Goal: Information Seeking & Learning: Learn about a topic

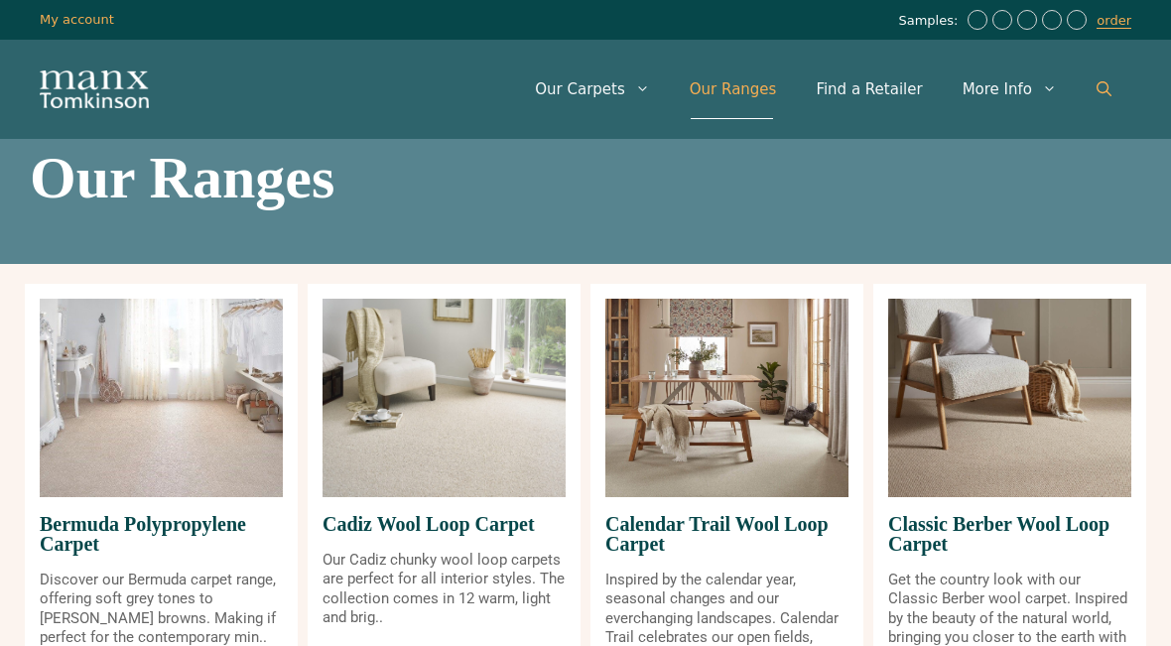
click at [1109, 90] on icon "Open Search Bar" at bounding box center [1103, 88] width 15 height 15
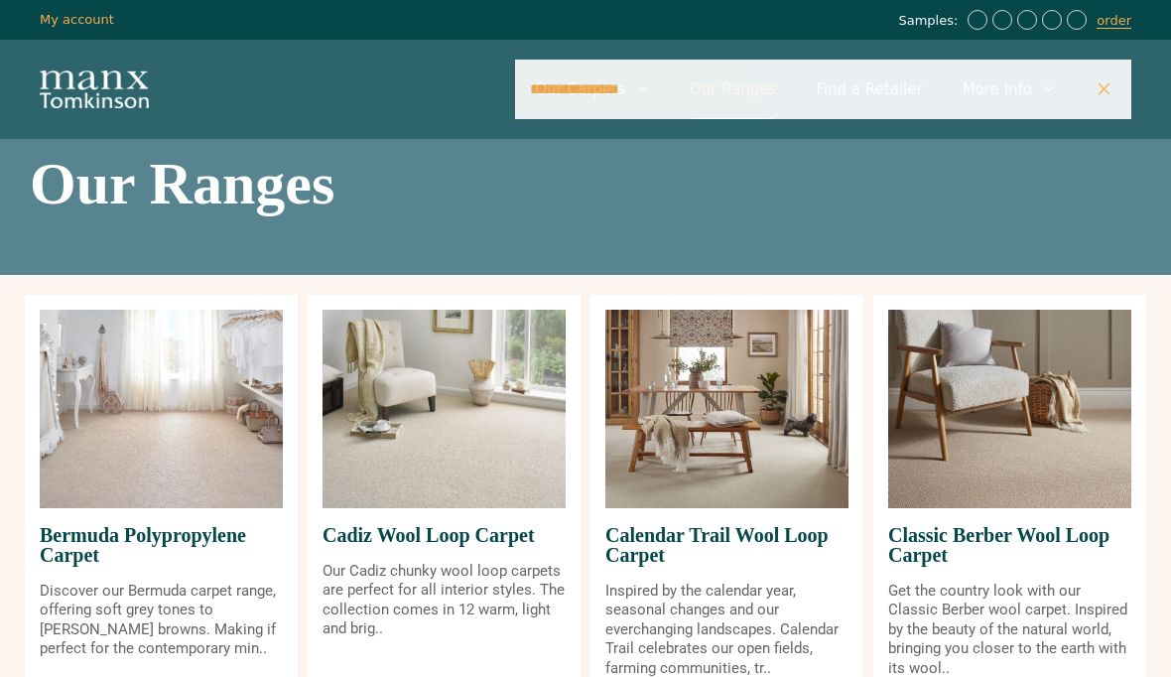
type input "**********"
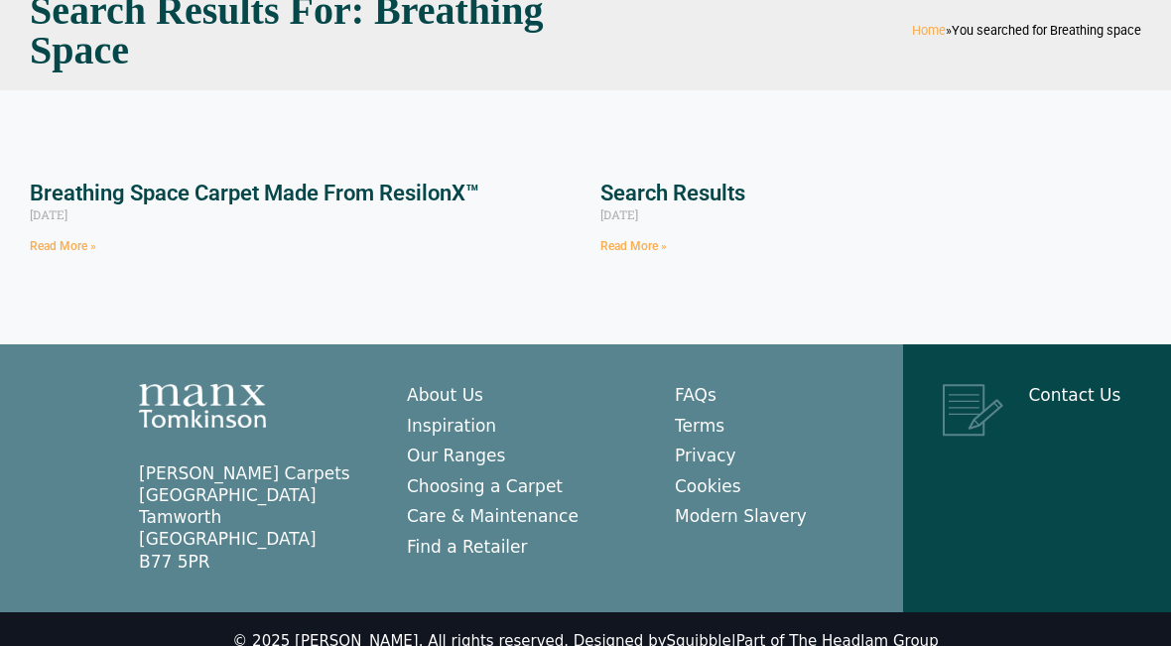
scroll to position [167, 0]
click at [655, 251] on link "Read More »" at bounding box center [633, 247] width 66 height 14
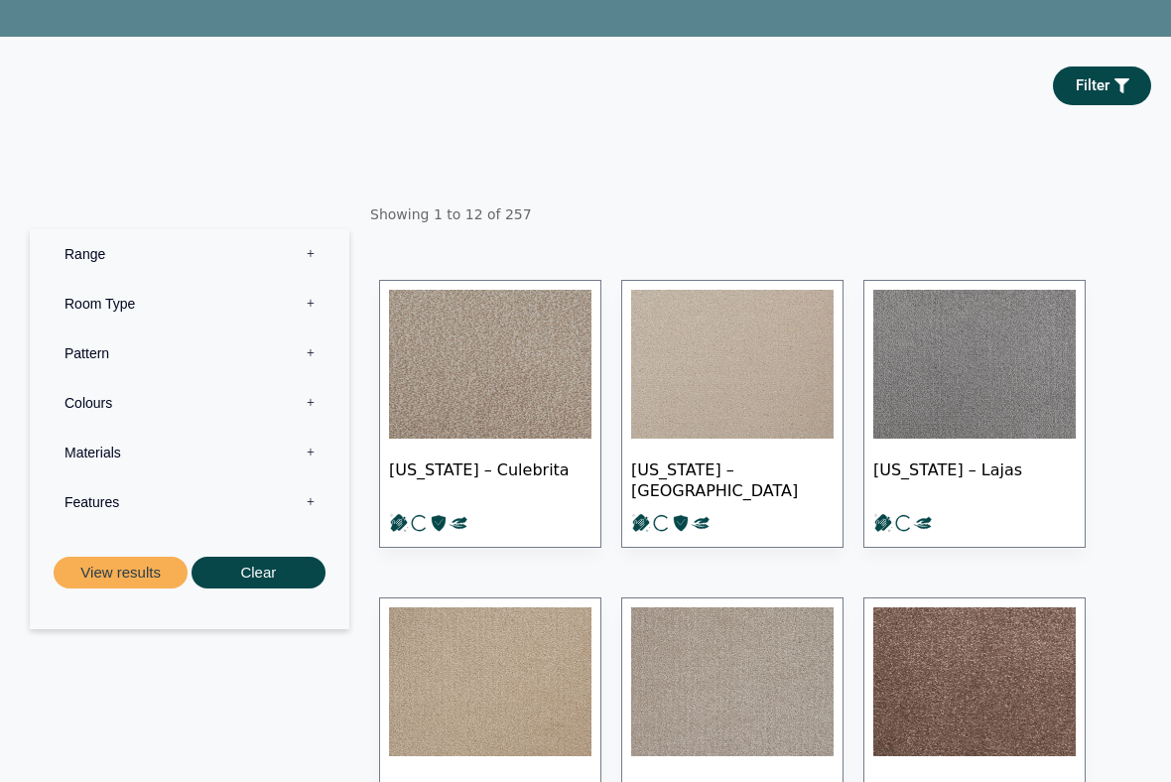
scroll to position [278, 0]
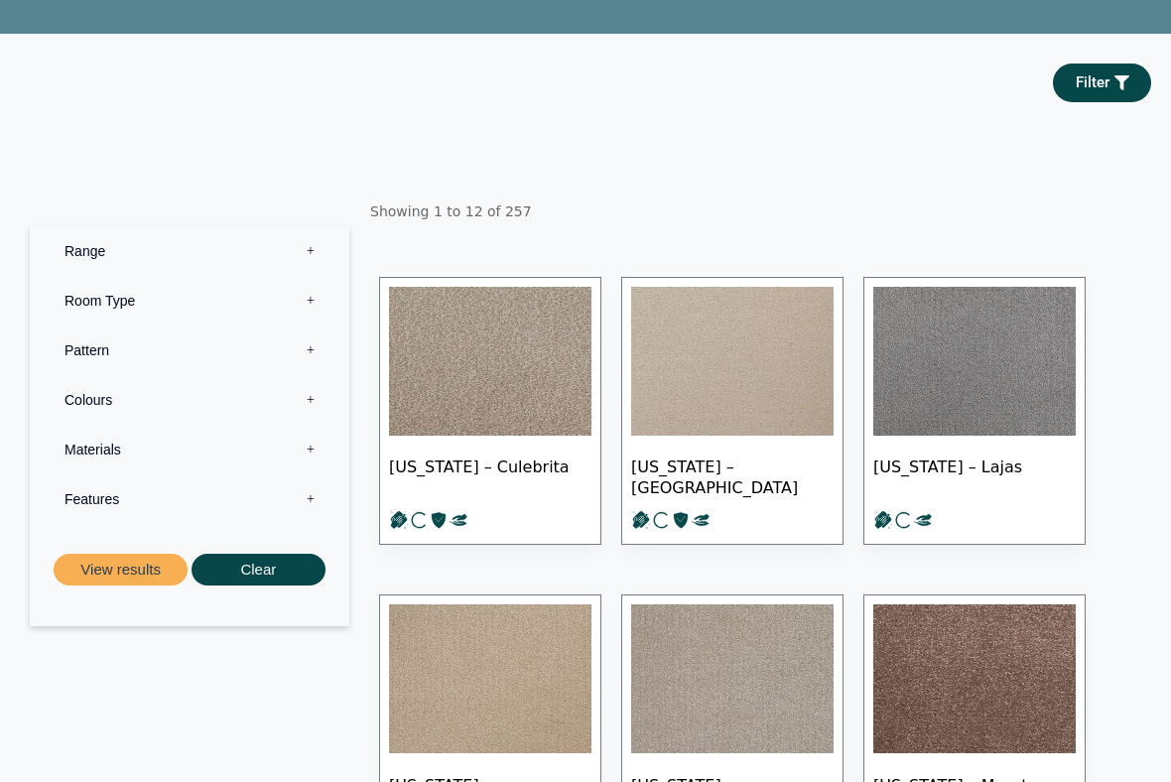
click at [103, 393] on label "Colours 0" at bounding box center [190, 400] width 290 height 50
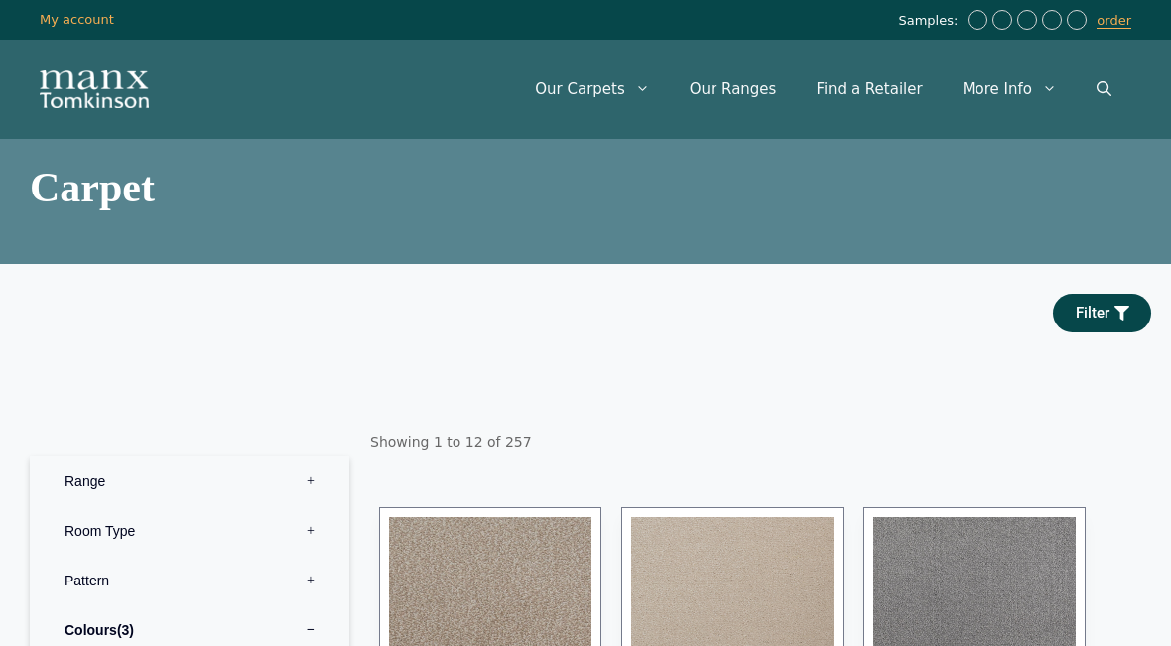
scroll to position [0, 0]
click at [773, 93] on link "Our Ranges" at bounding box center [733, 90] width 127 height 60
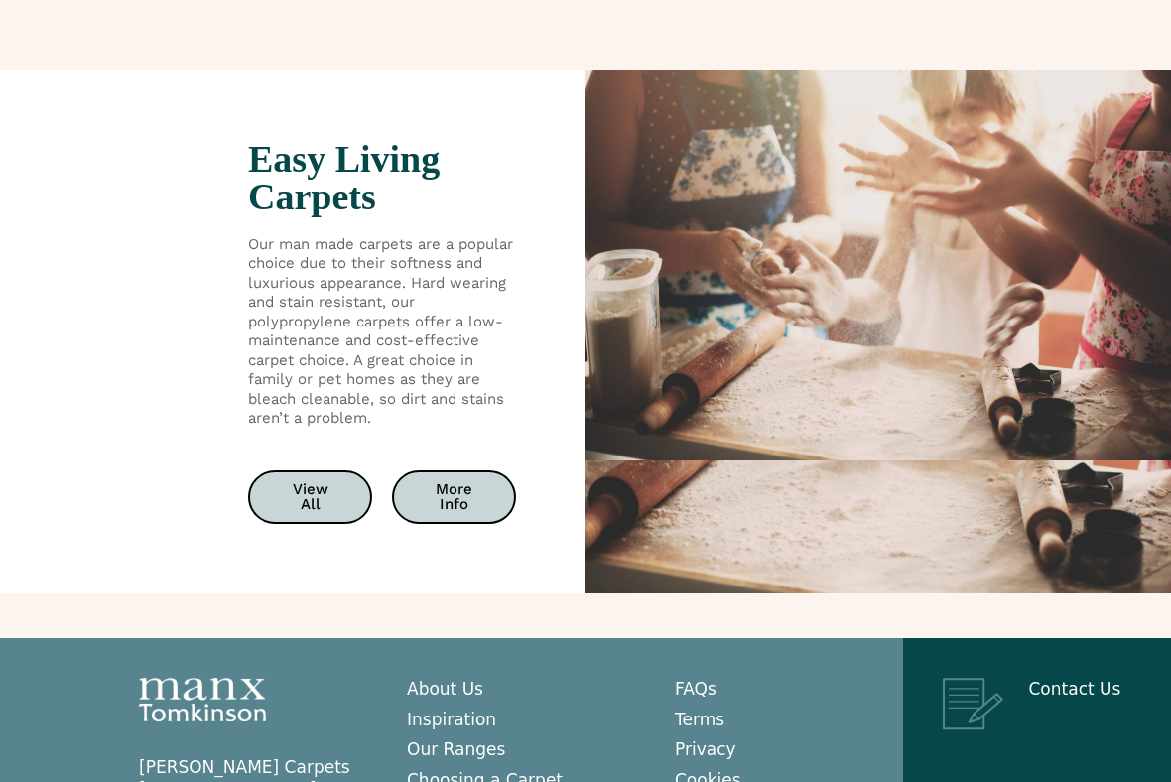
scroll to position [3728, 0]
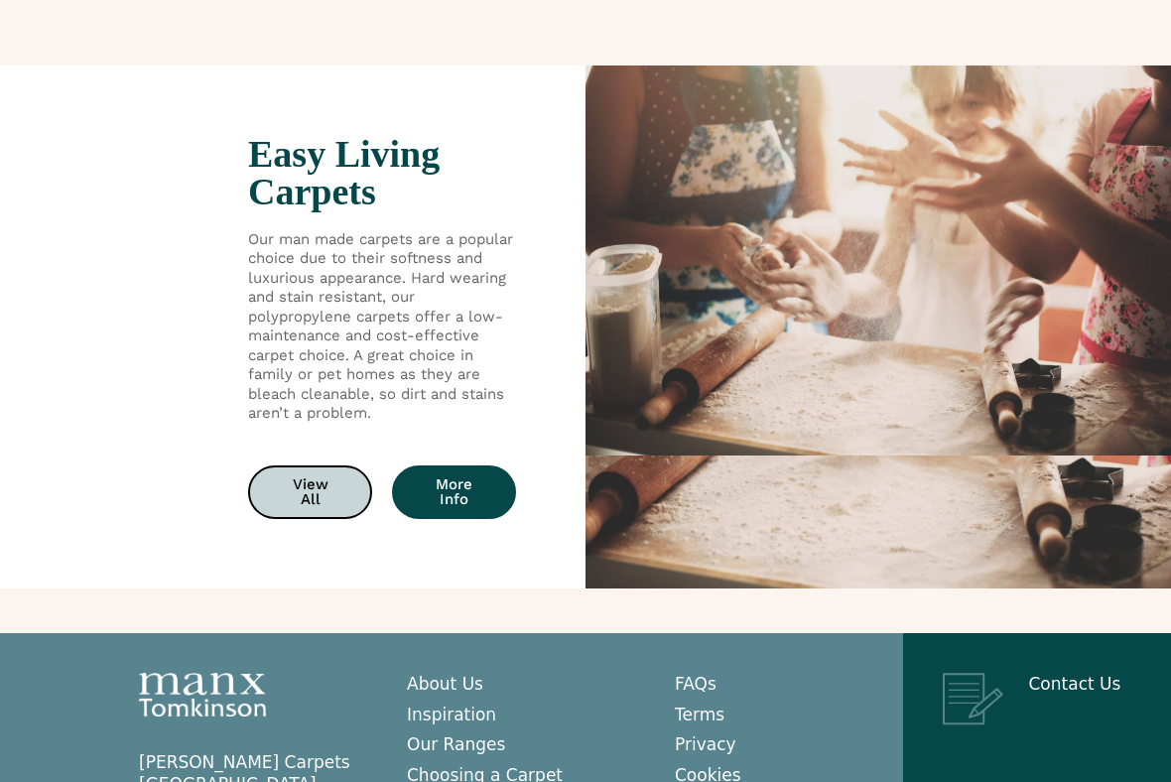
click at [483, 473] on link "More Info" at bounding box center [454, 492] width 124 height 54
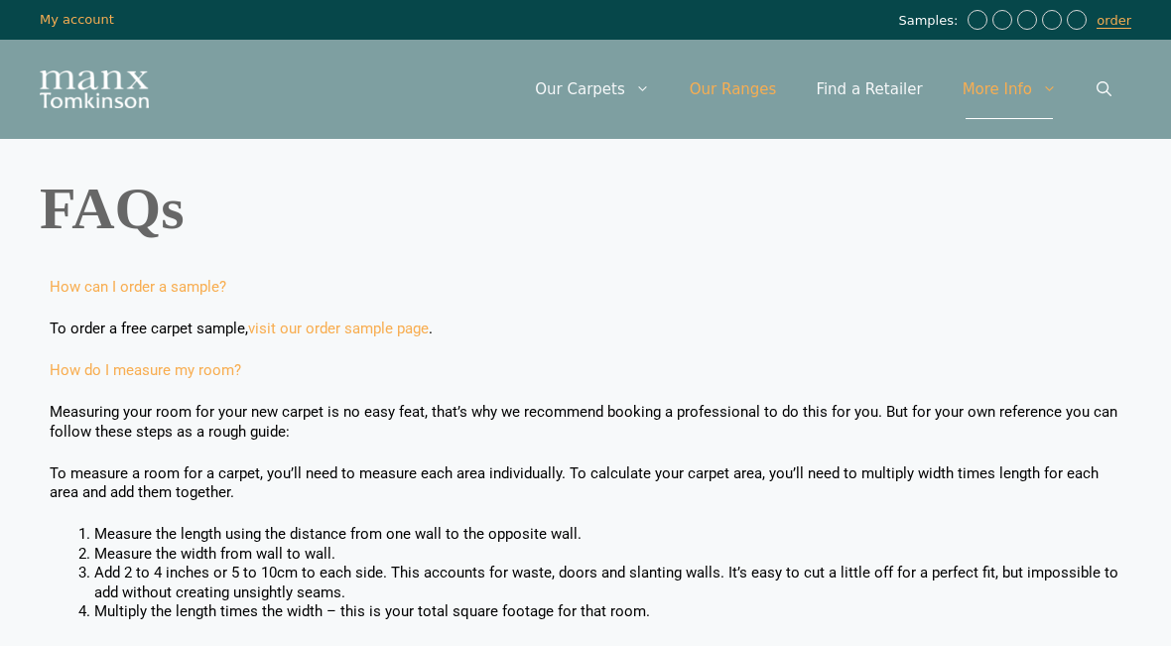
click at [760, 91] on link "Our Ranges" at bounding box center [733, 90] width 127 height 60
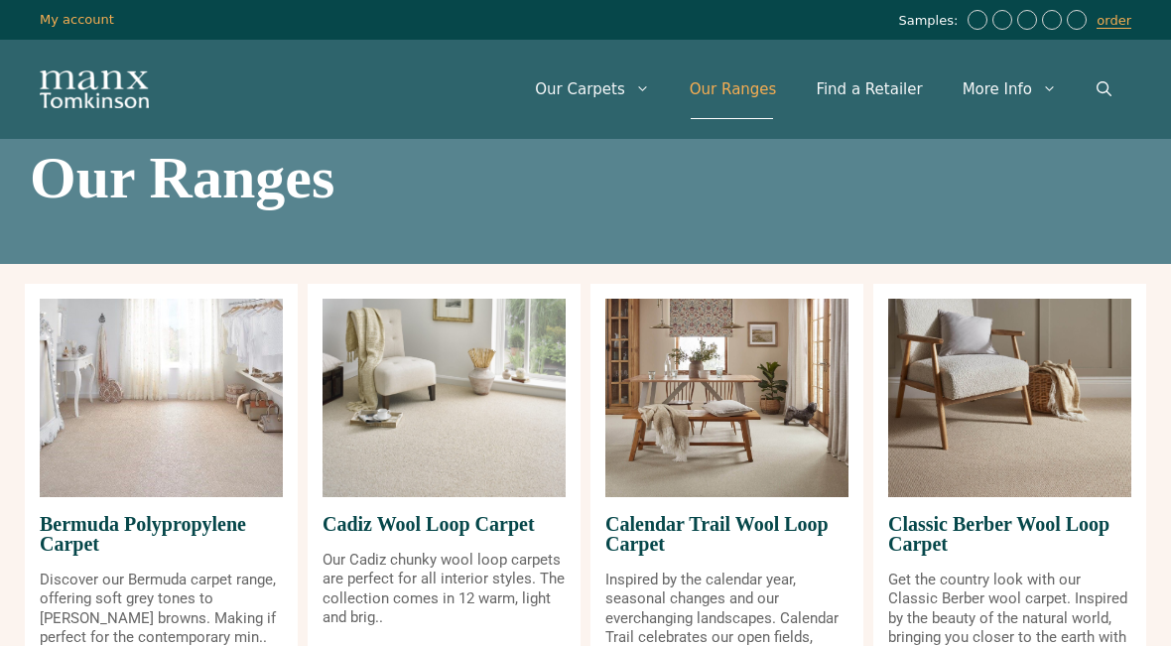
click at [199, 454] on img at bounding box center [161, 398] width 243 height 198
click at [174, 604] on p "Discover our Bermuda carpet range, offering soft grey tones to [PERSON_NAME] br…" at bounding box center [161, 609] width 243 height 77
click at [186, 450] on img at bounding box center [161, 398] width 243 height 198
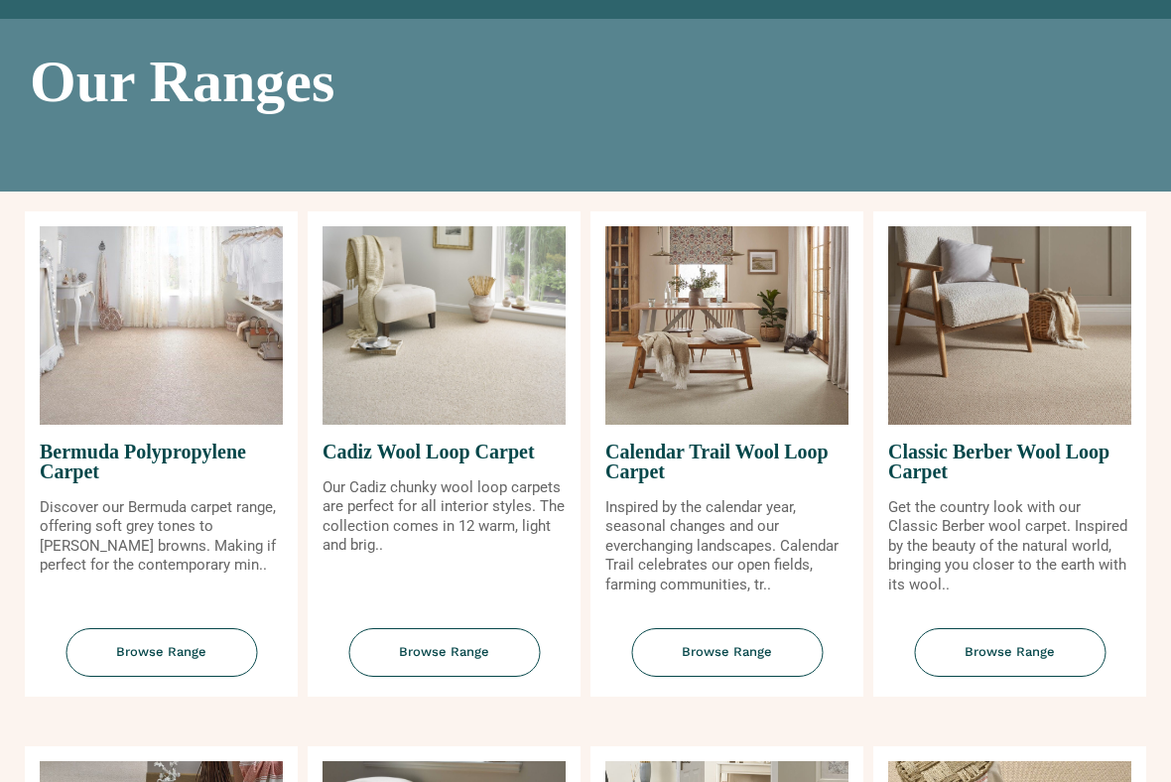
scroll to position [119, 0]
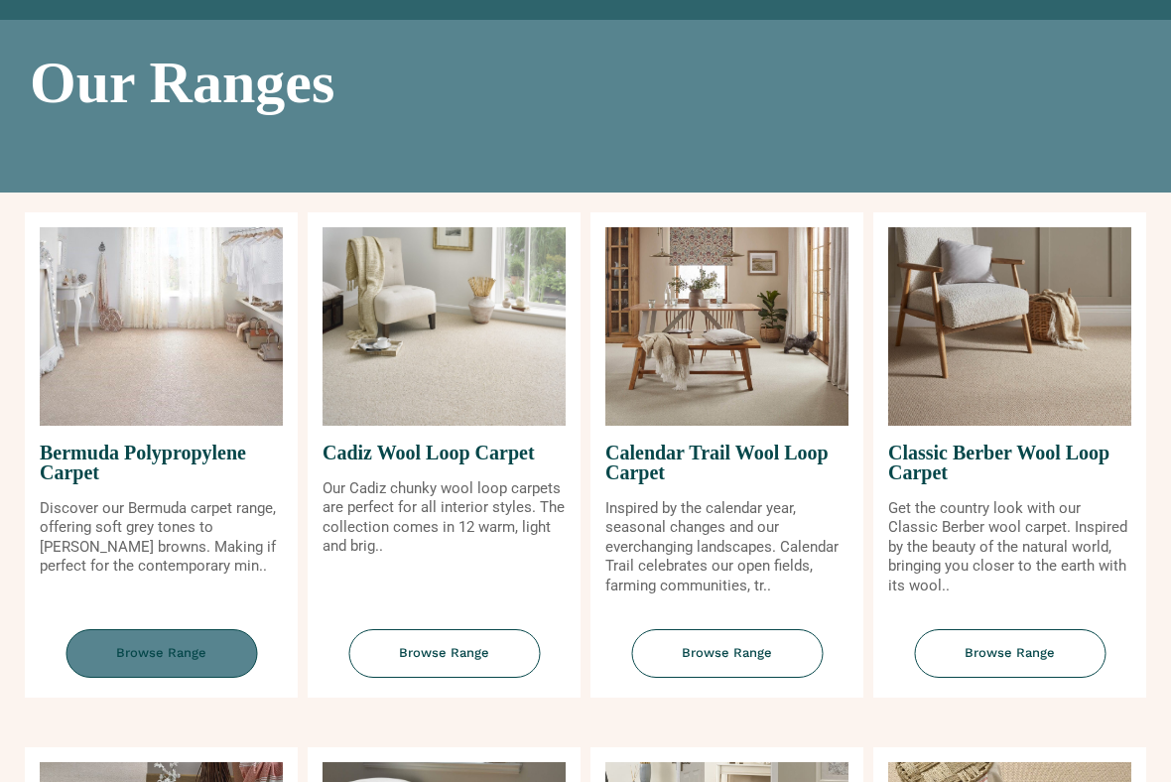
click at [195, 645] on span "Browse Range" at bounding box center [161, 653] width 192 height 49
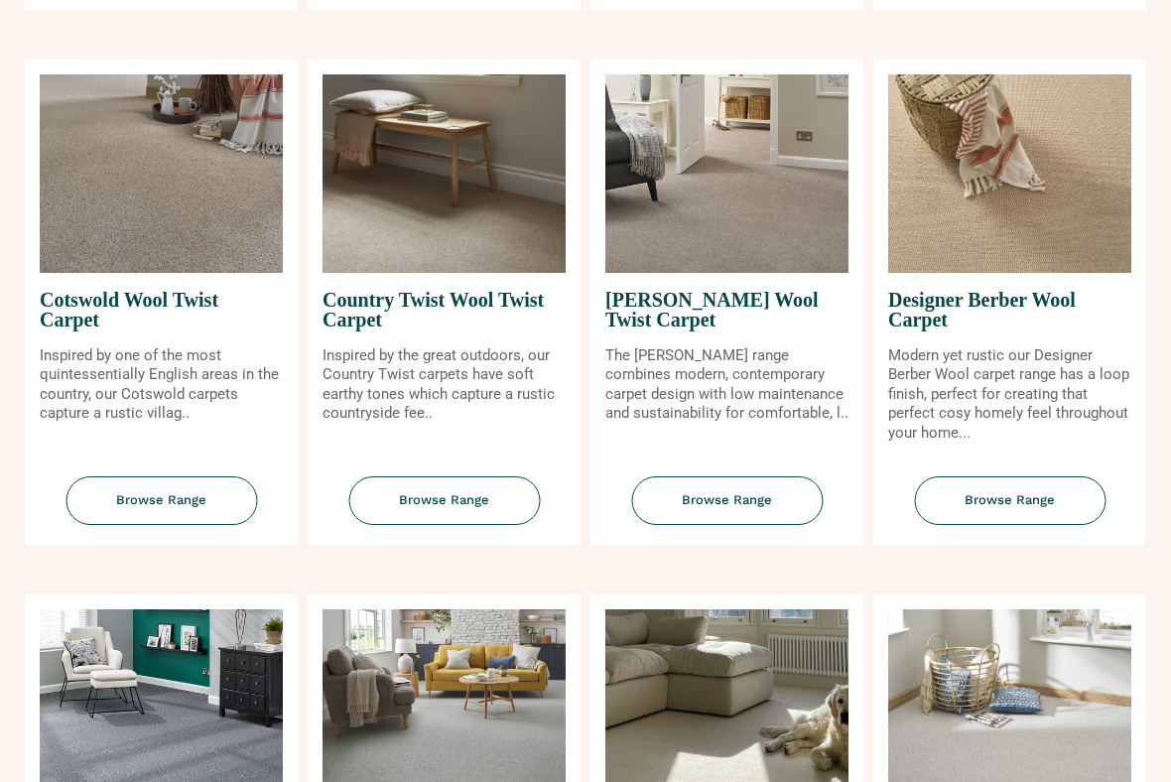
scroll to position [805, 0]
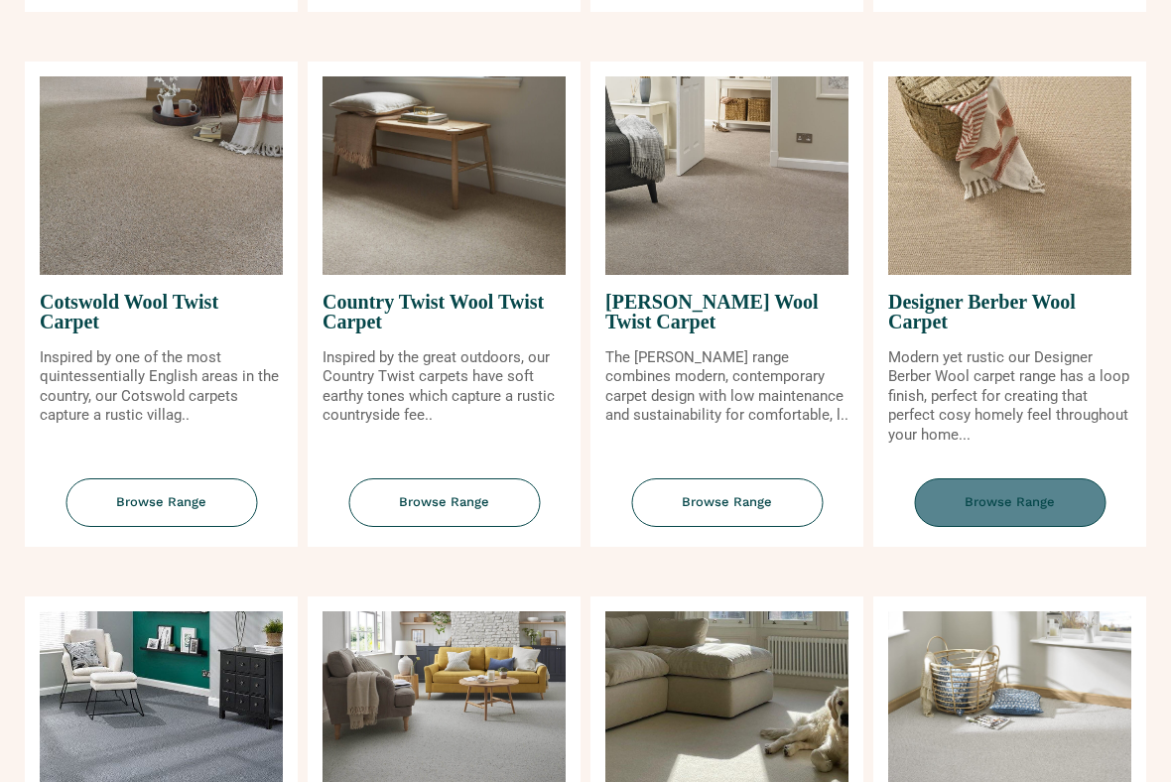
click at [1041, 512] on span "Browse Range" at bounding box center [1010, 502] width 192 height 49
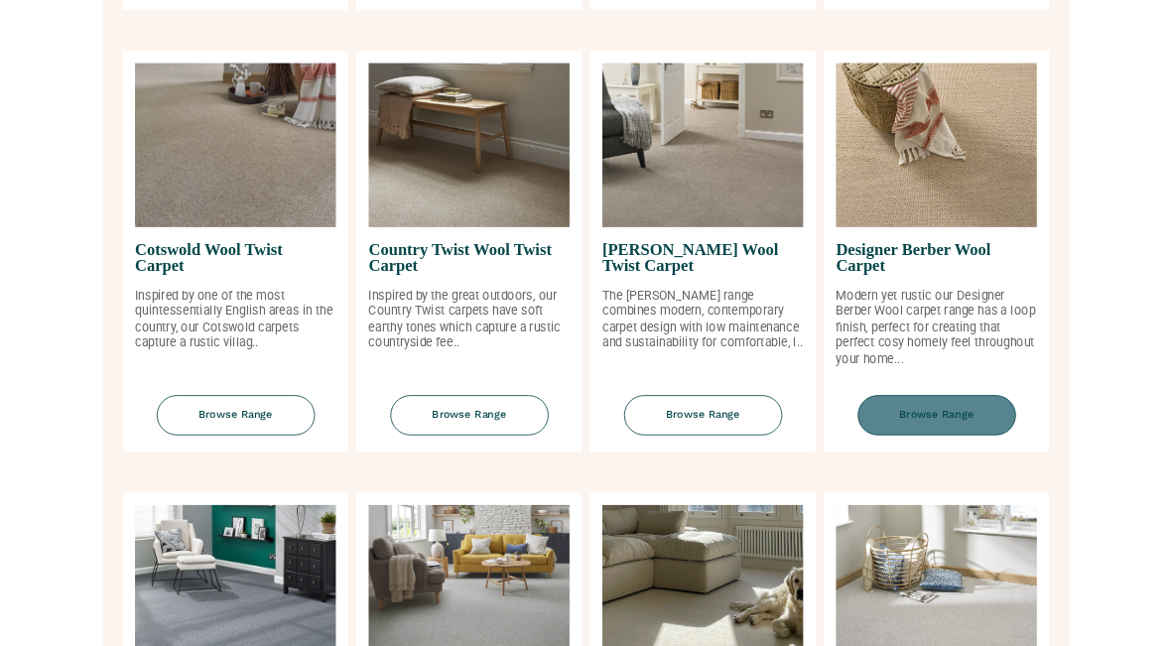
scroll to position [860, 0]
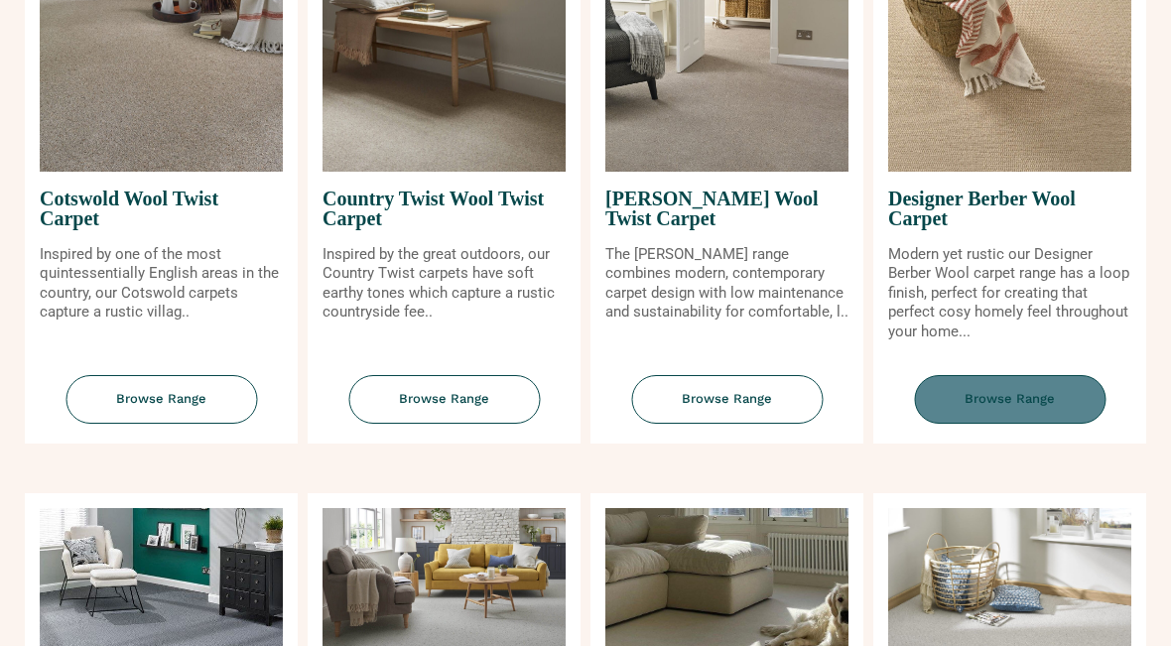
click at [1009, 399] on span "Browse Range" at bounding box center [1010, 399] width 192 height 49
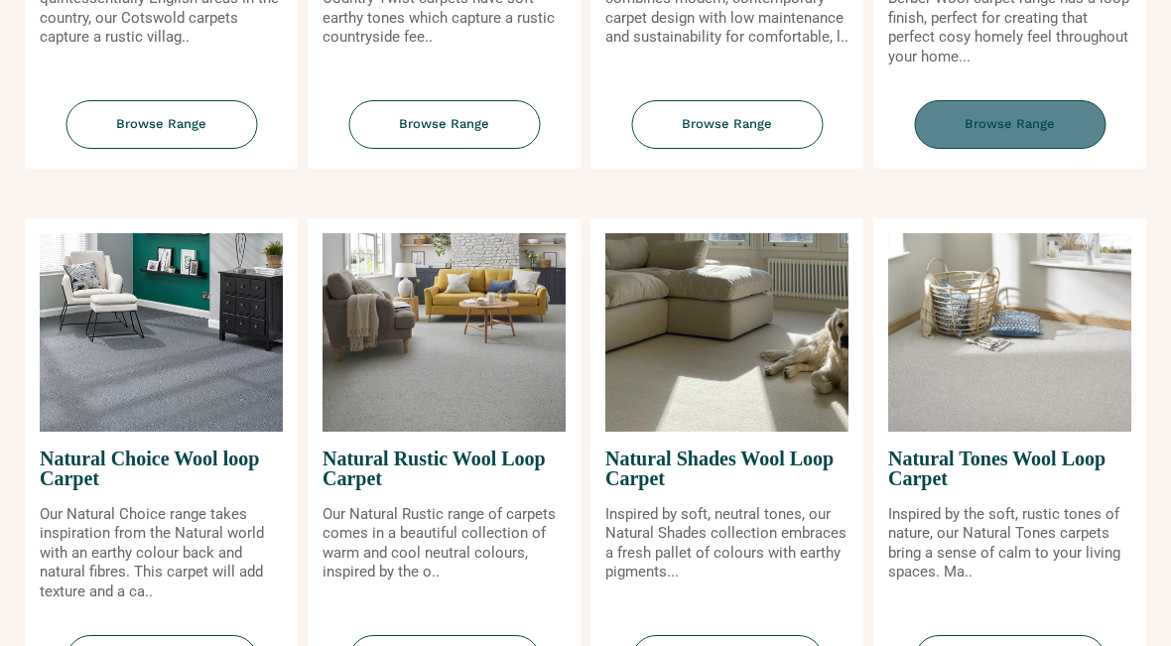
scroll to position [1120, 0]
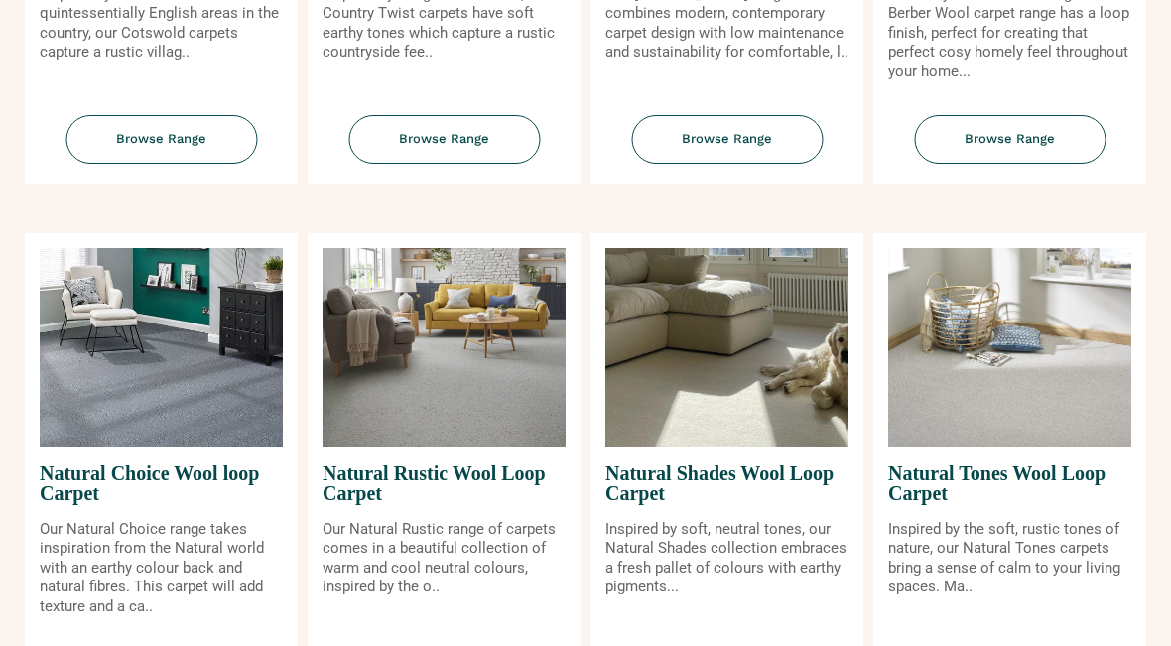
click at [754, 503] on span "Natural Shades Wool Loop Carpet" at bounding box center [726, 483] width 243 height 73
click at [756, 412] on img at bounding box center [726, 347] width 243 height 198
click at [745, 415] on img at bounding box center [726, 347] width 243 height 198
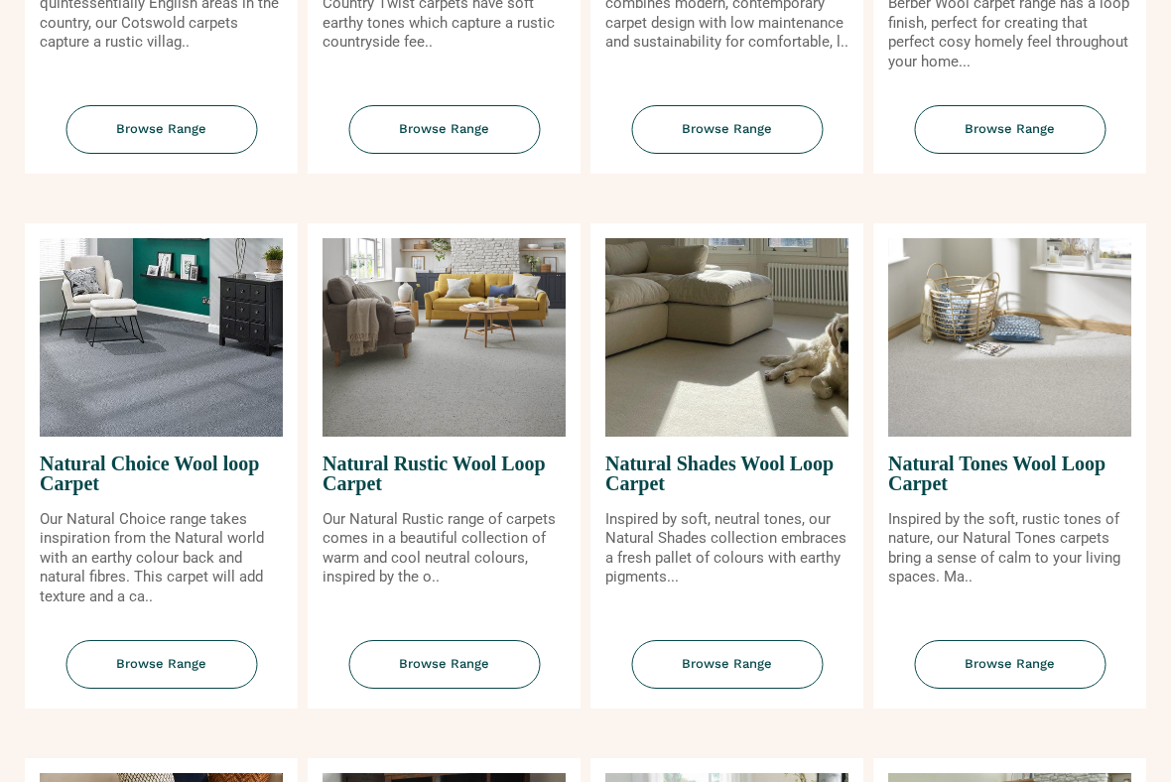
scroll to position [1179, 0]
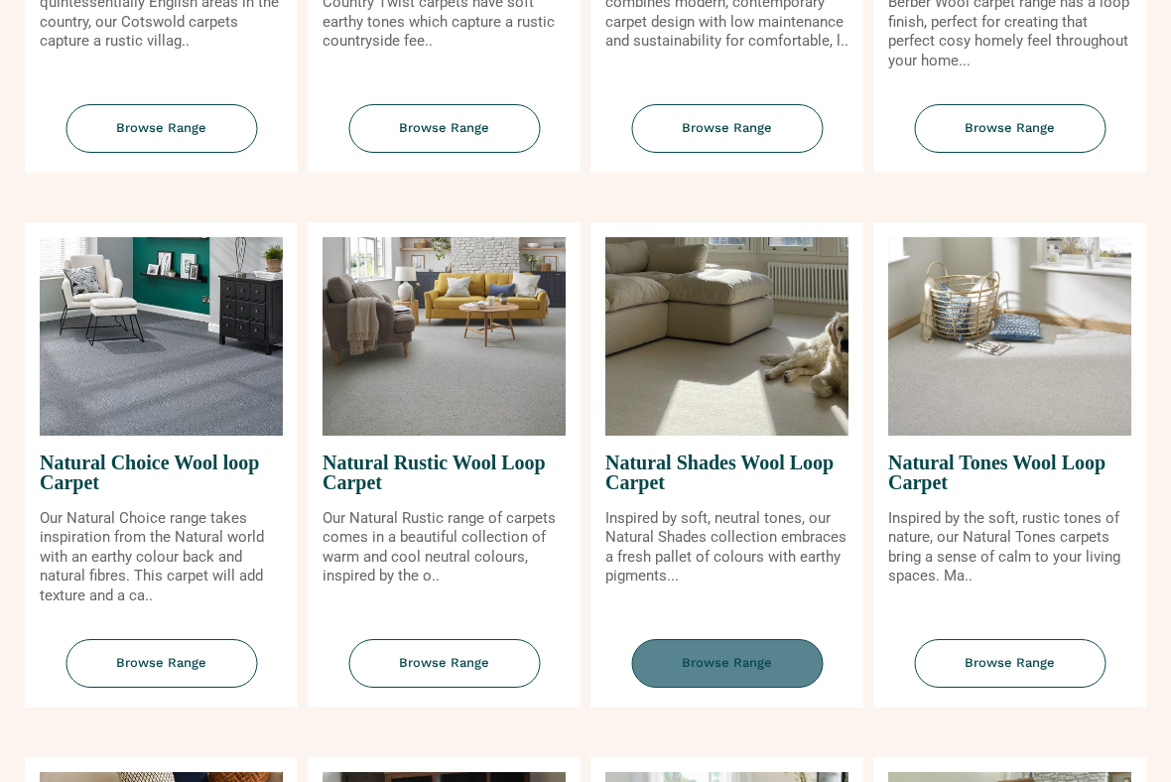
click at [726, 645] on span "Browse Range" at bounding box center [727, 663] width 192 height 49
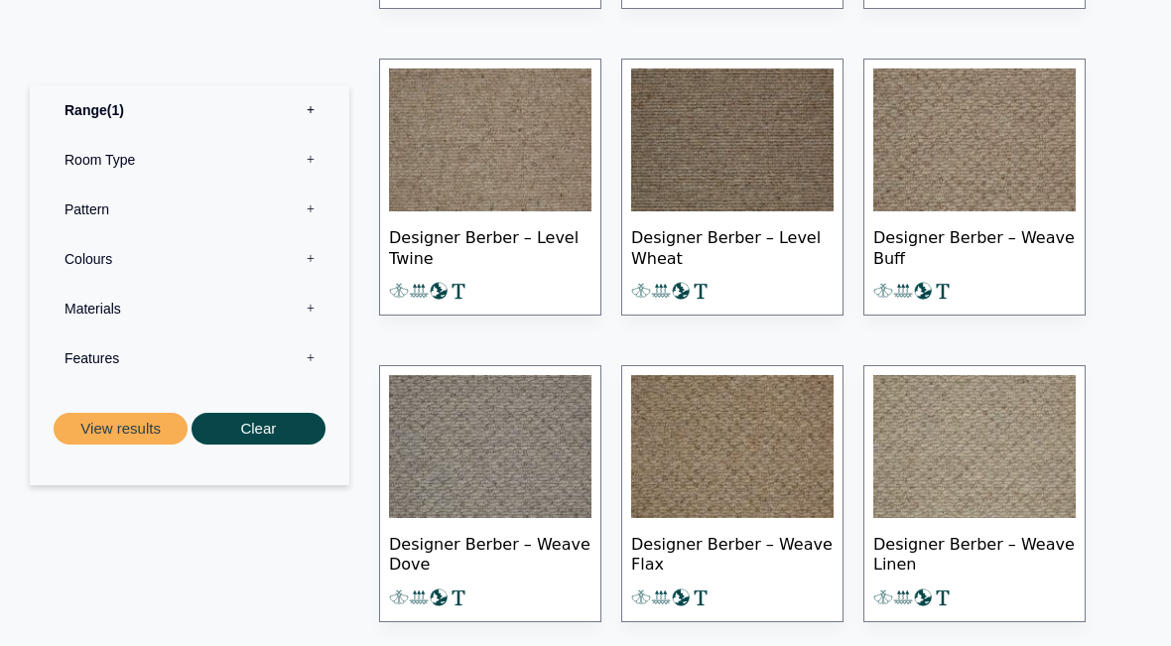
scroll to position [1726, 0]
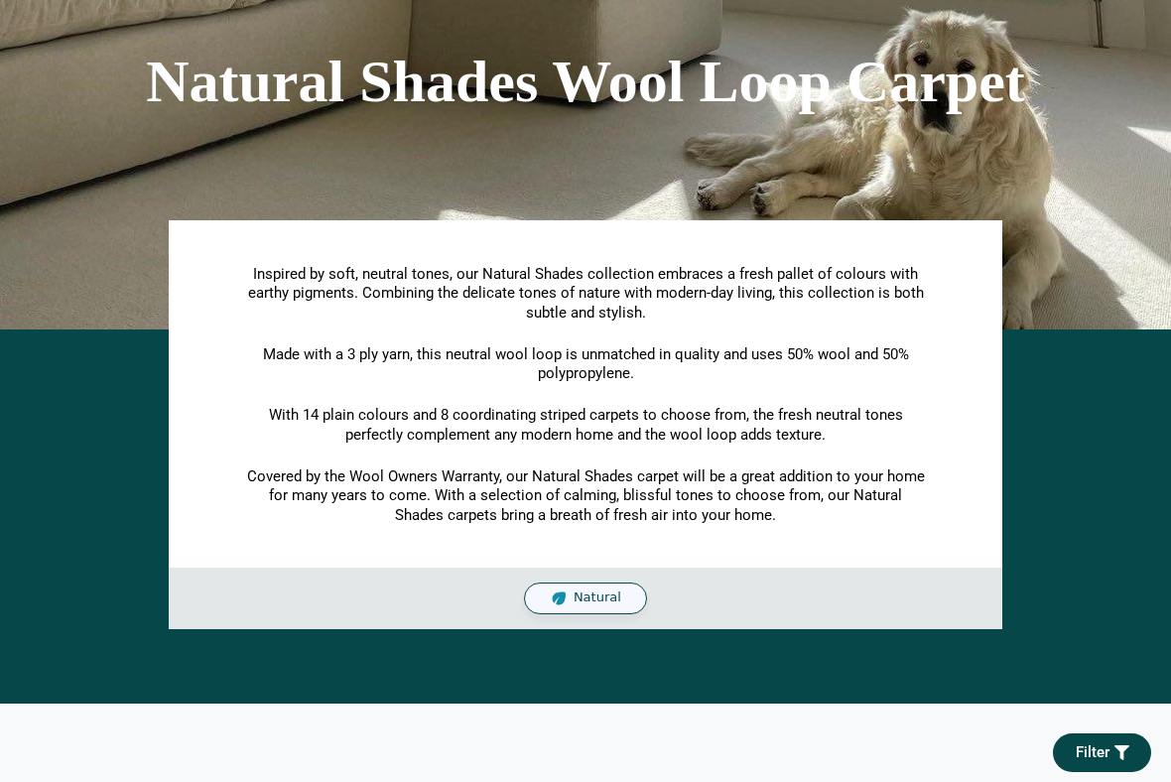
scroll to position [206, 0]
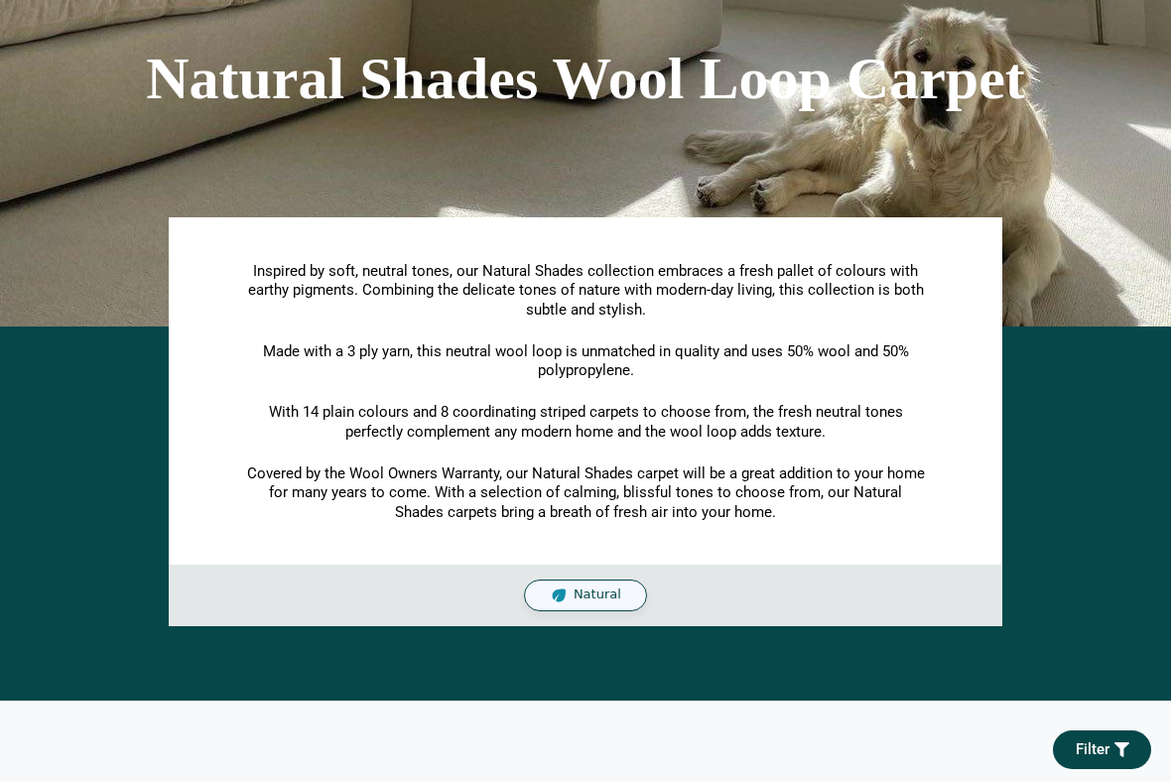
click at [601, 591] on span "Natural" at bounding box center [598, 594] width 48 height 17
click at [606, 597] on span "Natural" at bounding box center [598, 594] width 48 height 17
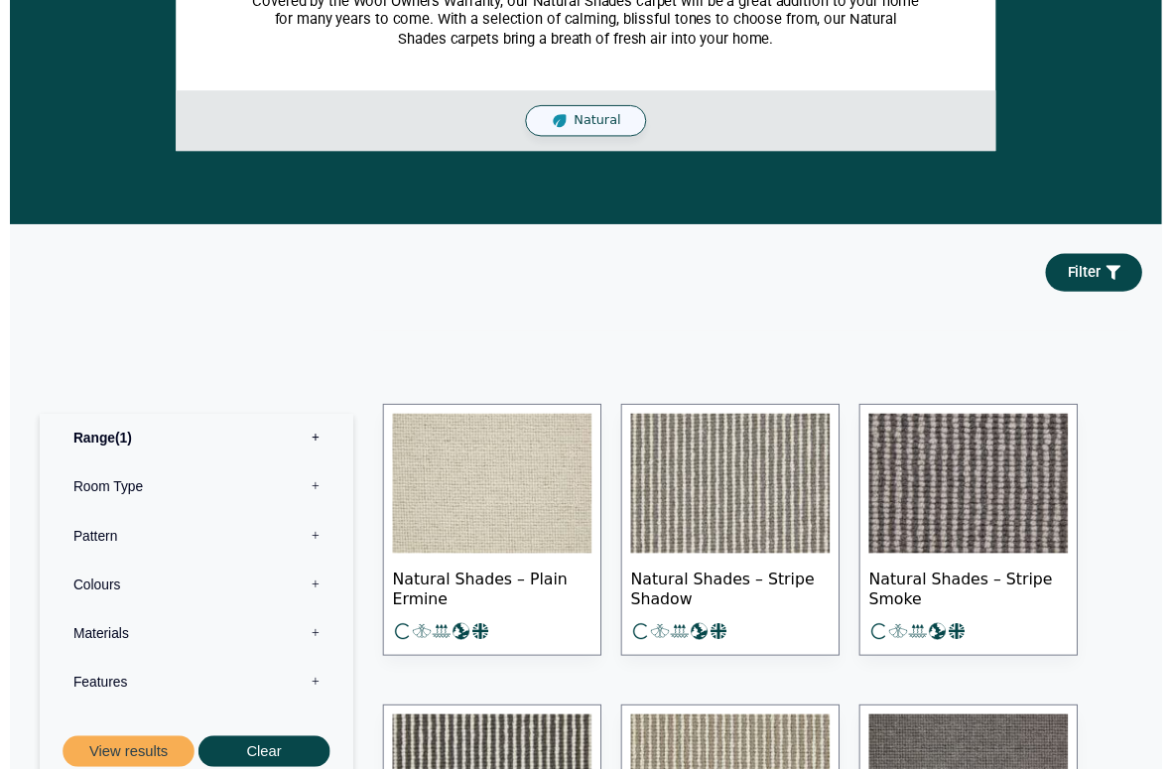
scroll to position [711, 0]
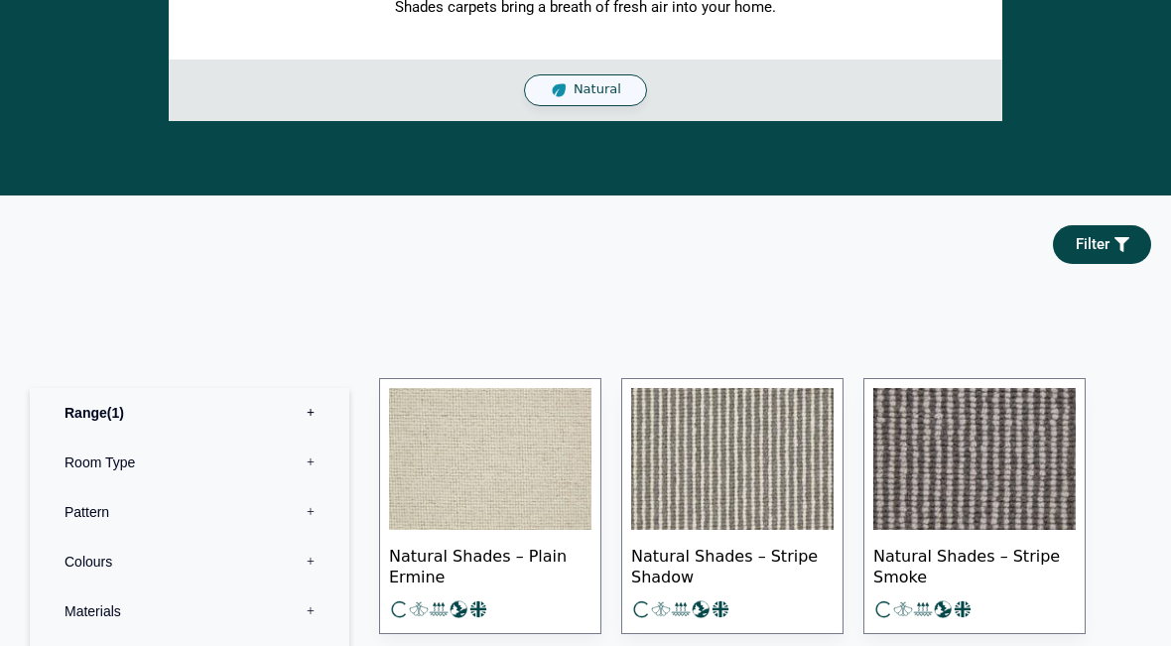
click at [170, 438] on label "Room Type 0" at bounding box center [190, 463] width 290 height 50
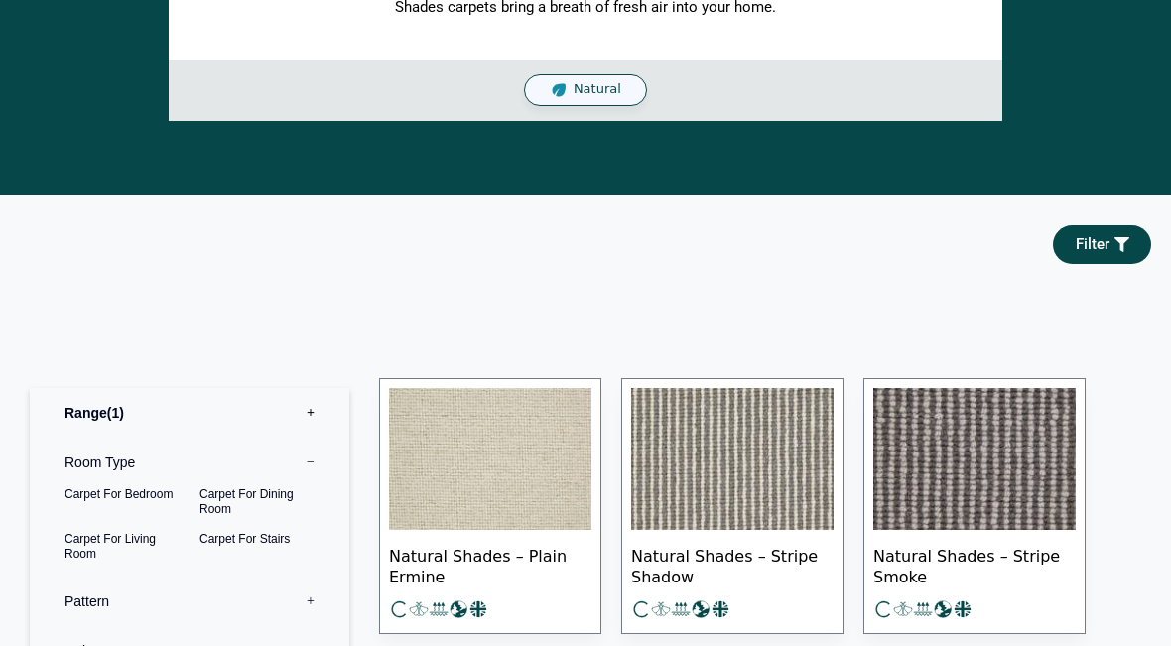
click at [113, 472] on label "Room Type 0" at bounding box center [190, 463] width 290 height 50
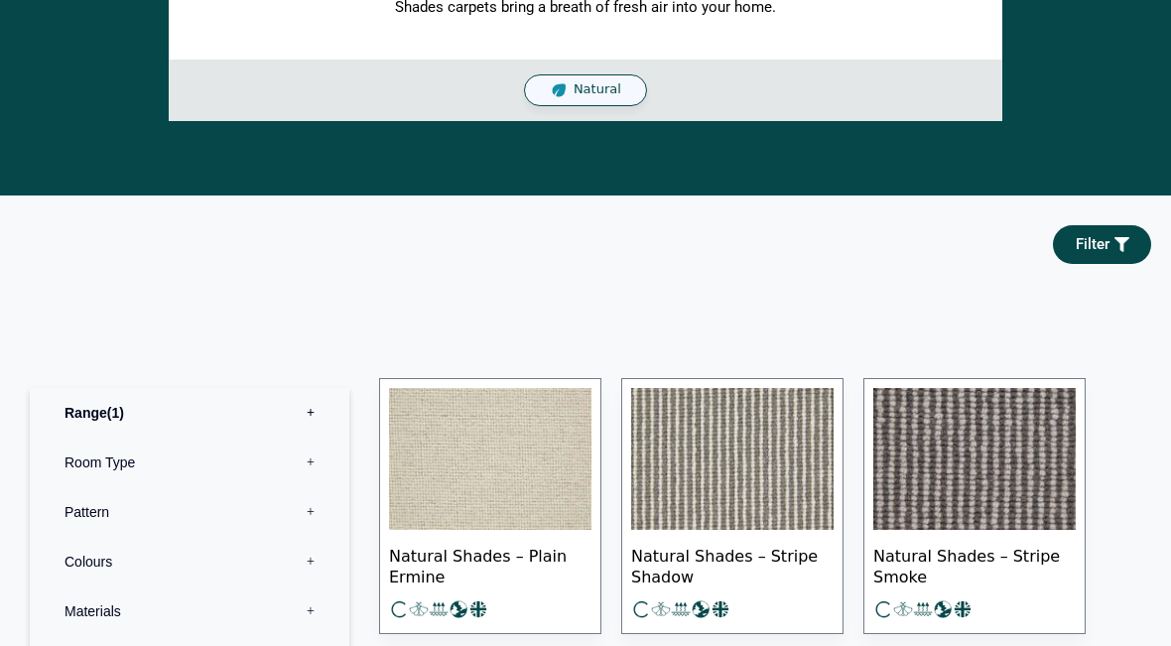
click at [106, 464] on label "Room Type 0" at bounding box center [190, 463] width 290 height 50
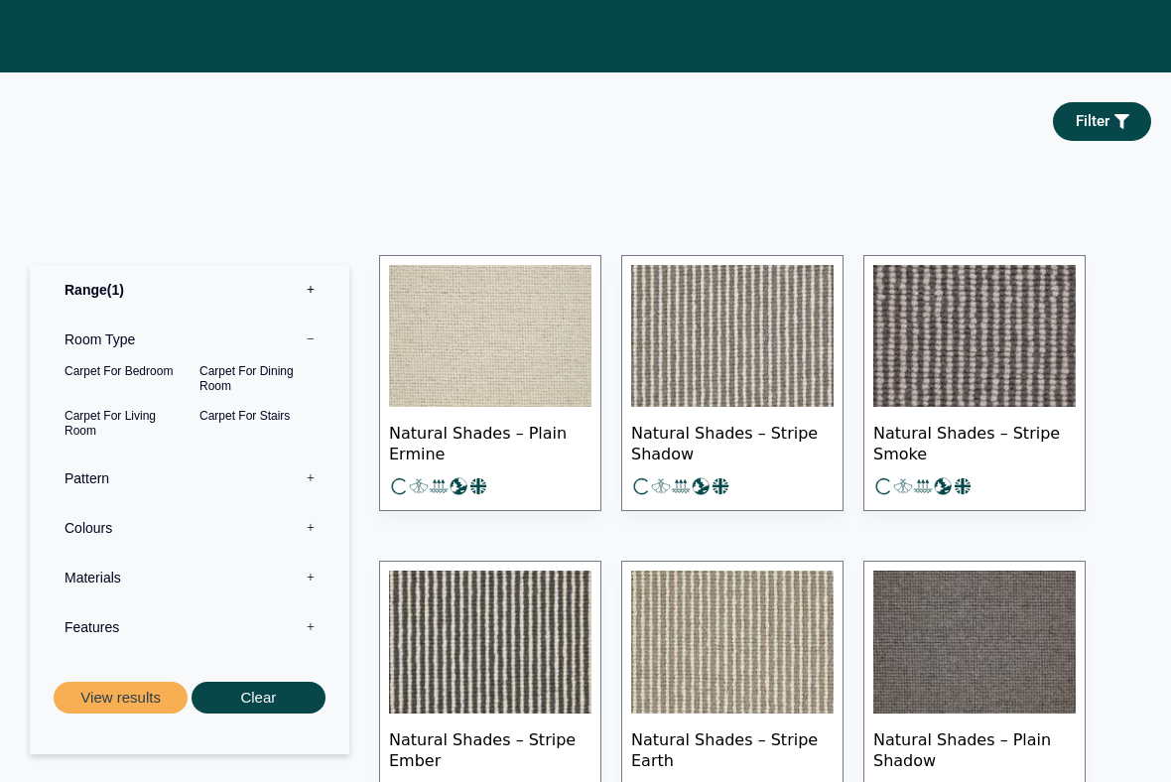
scroll to position [836, 0]
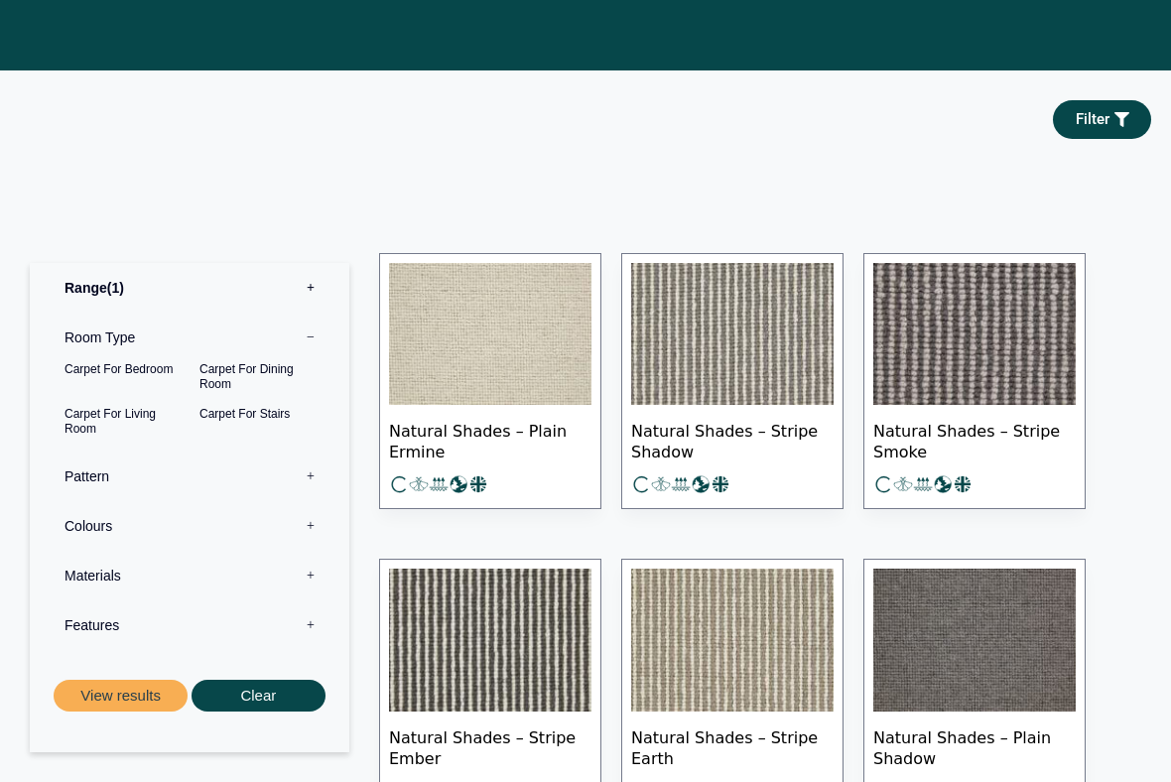
click at [108, 479] on label "Pattern 0" at bounding box center [190, 476] width 290 height 50
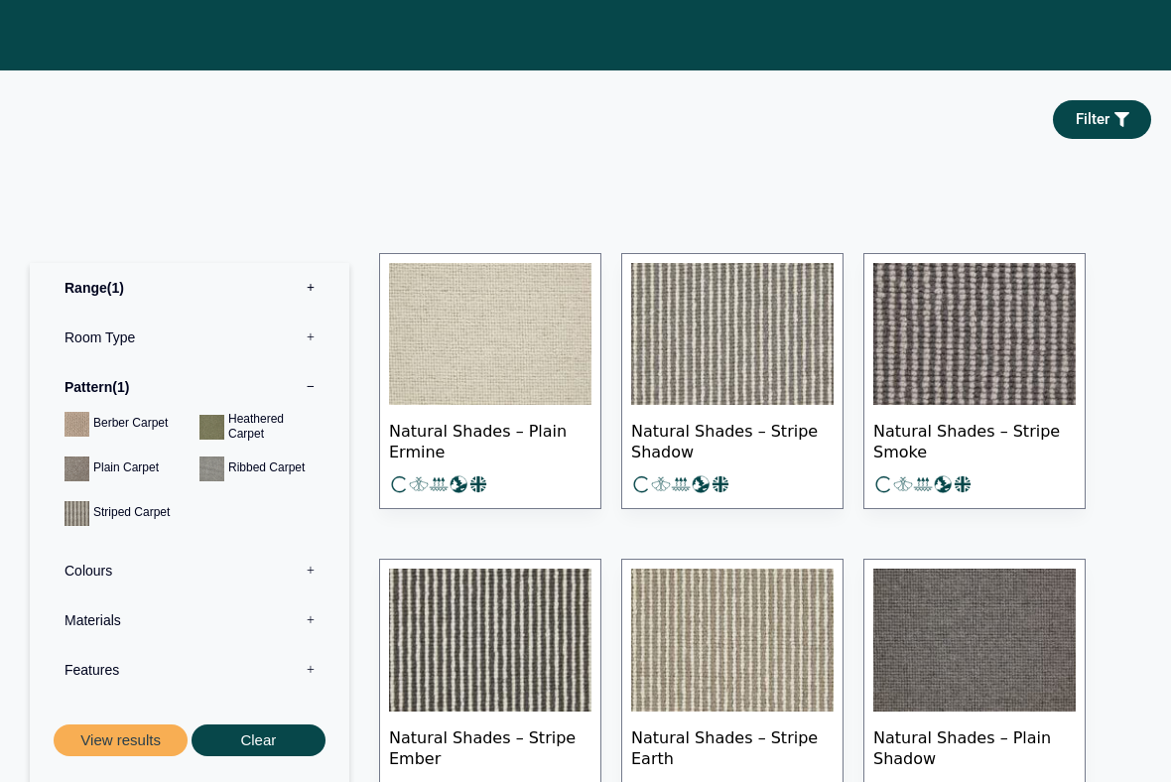
click at [125, 567] on label "Colours 0" at bounding box center [190, 571] width 290 height 50
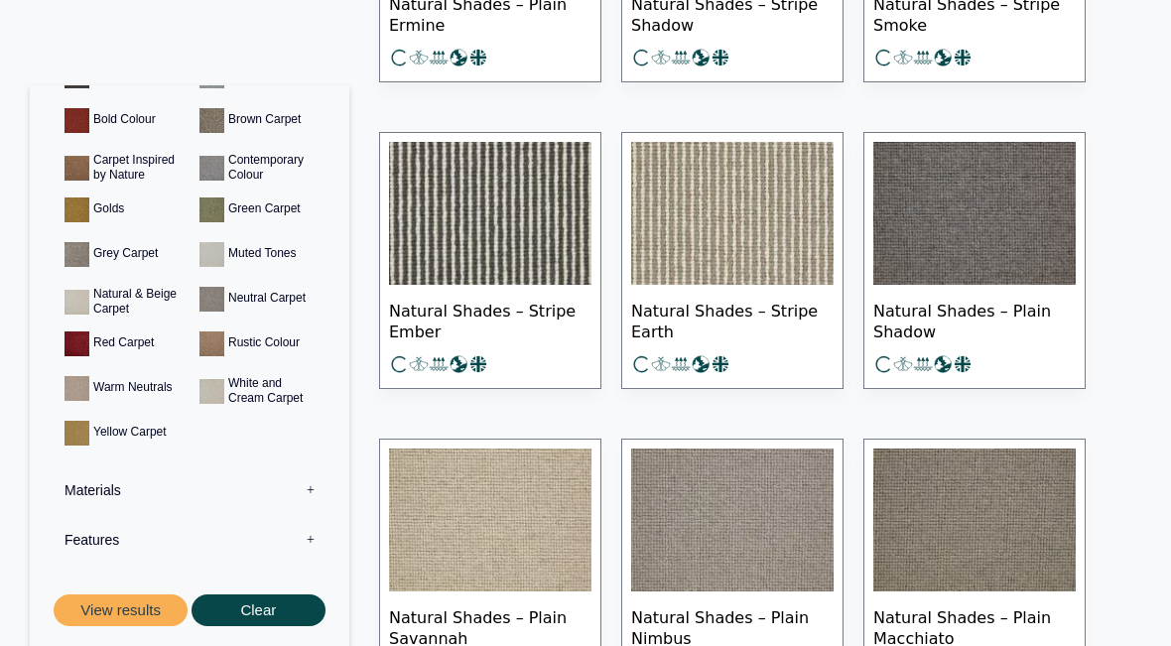
scroll to position [220, 0]
click at [135, 612] on button "View results" at bounding box center [121, 609] width 134 height 33
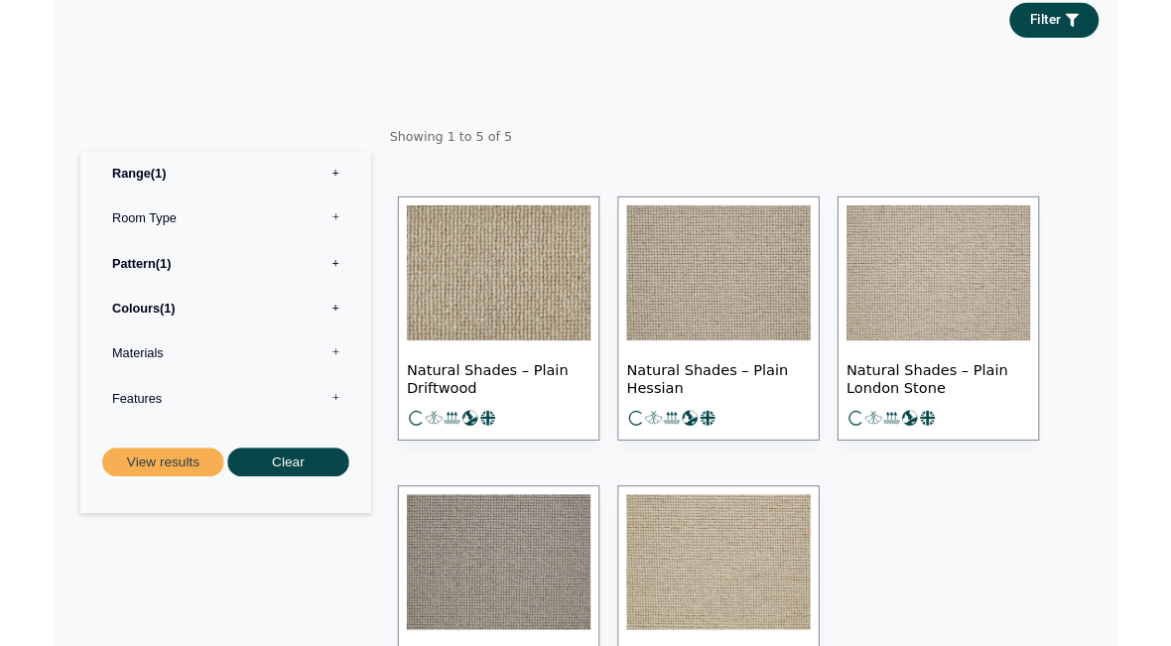
scroll to position [340, 0]
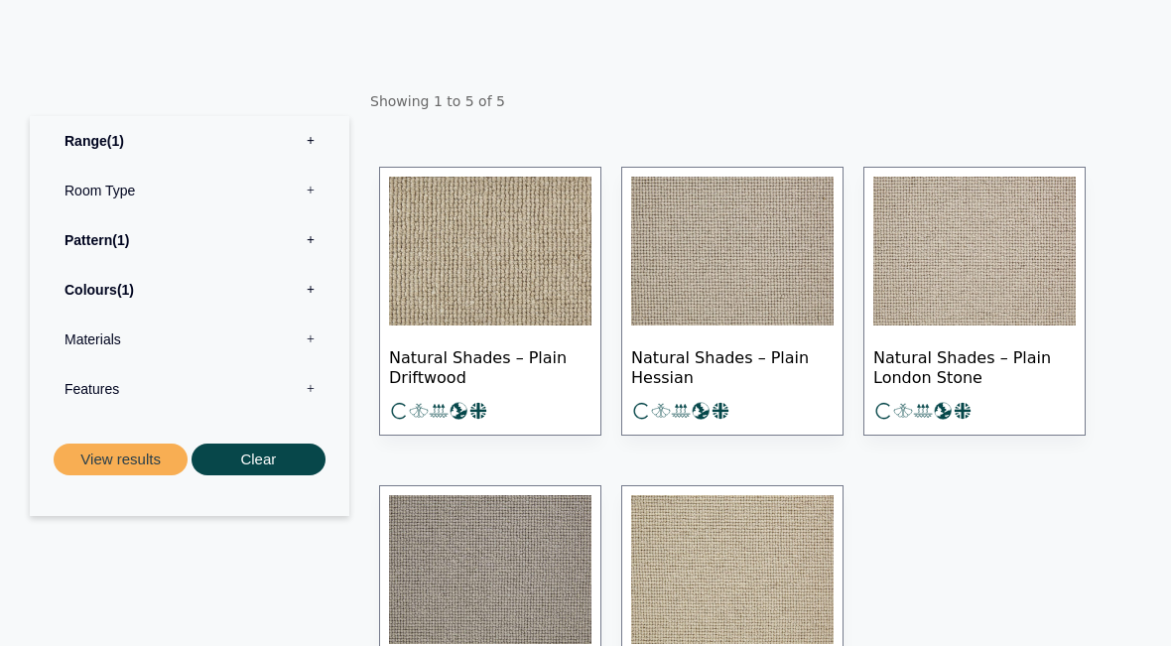
click at [985, 289] on img at bounding box center [974, 251] width 202 height 149
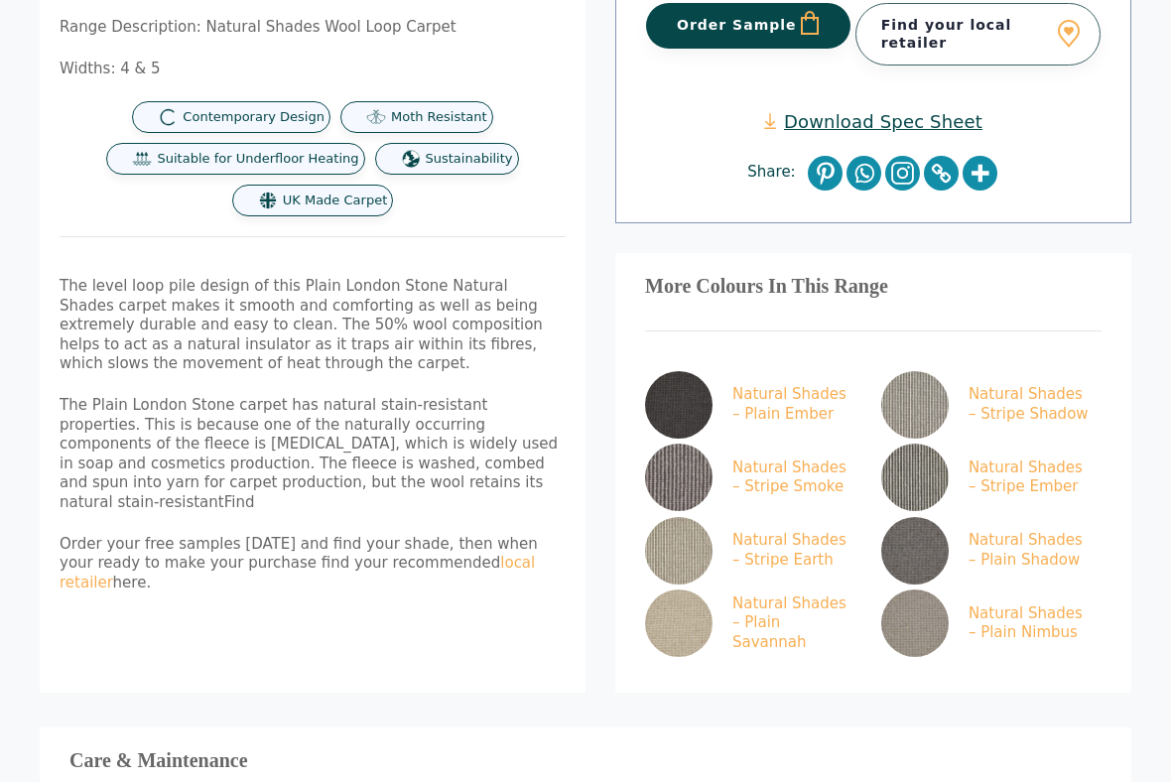
scroll to position [622, 0]
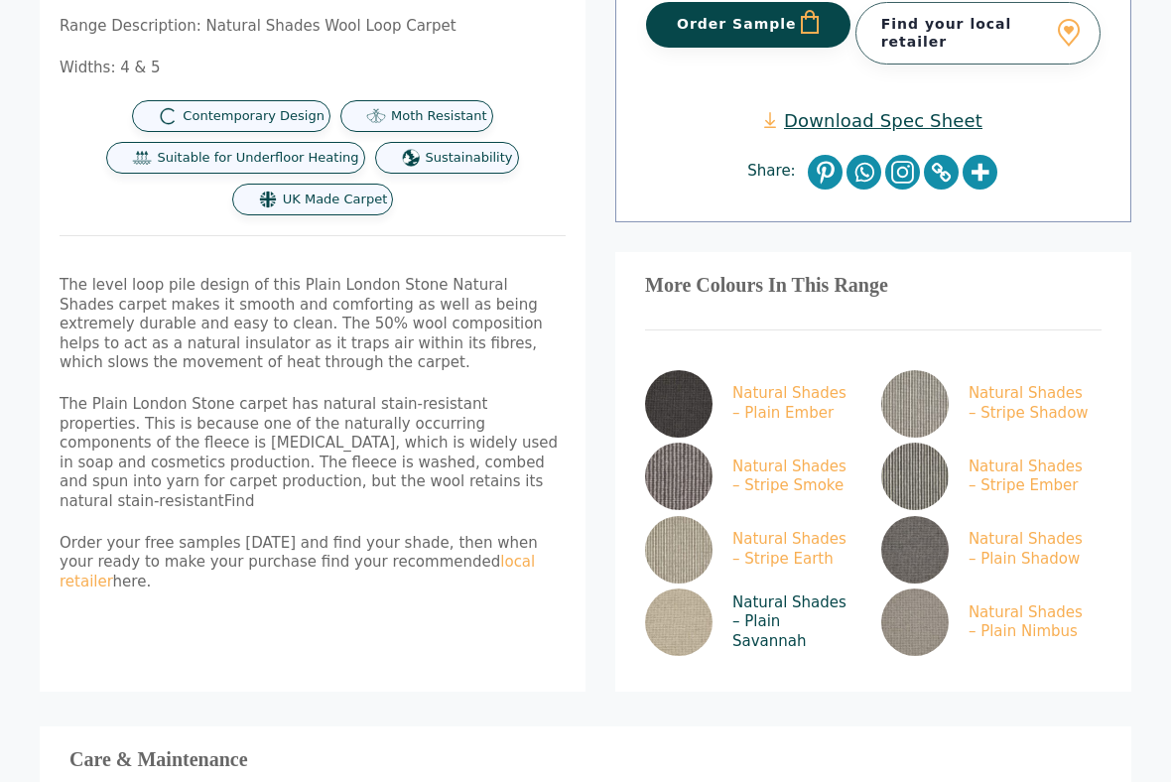
click at [686, 613] on img at bounding box center [678, 621] width 67 height 67
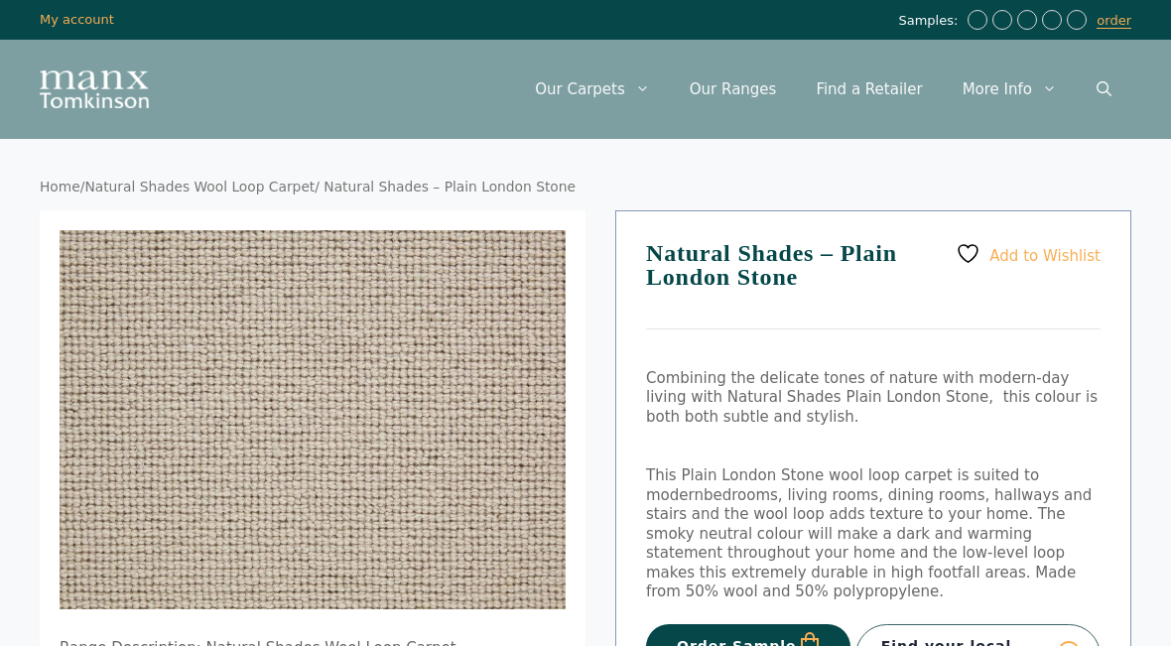
scroll to position [678, 0]
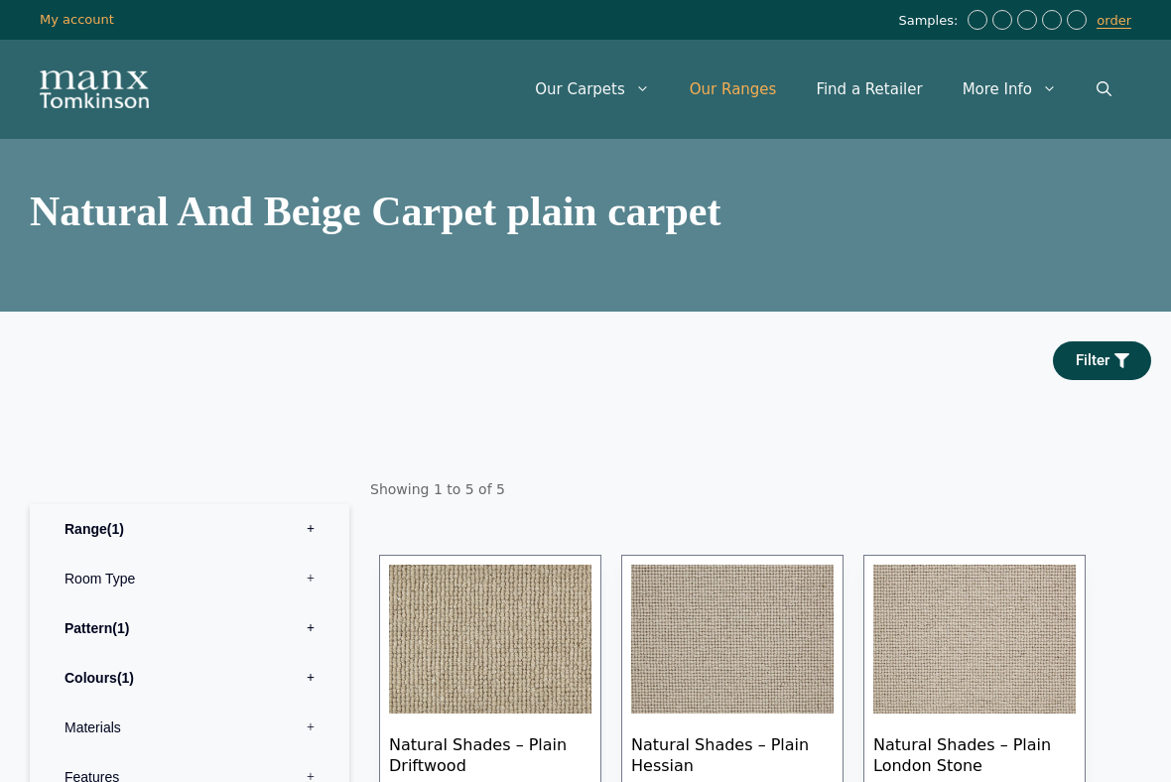
click at [777, 88] on link "Our Ranges" at bounding box center [733, 90] width 127 height 60
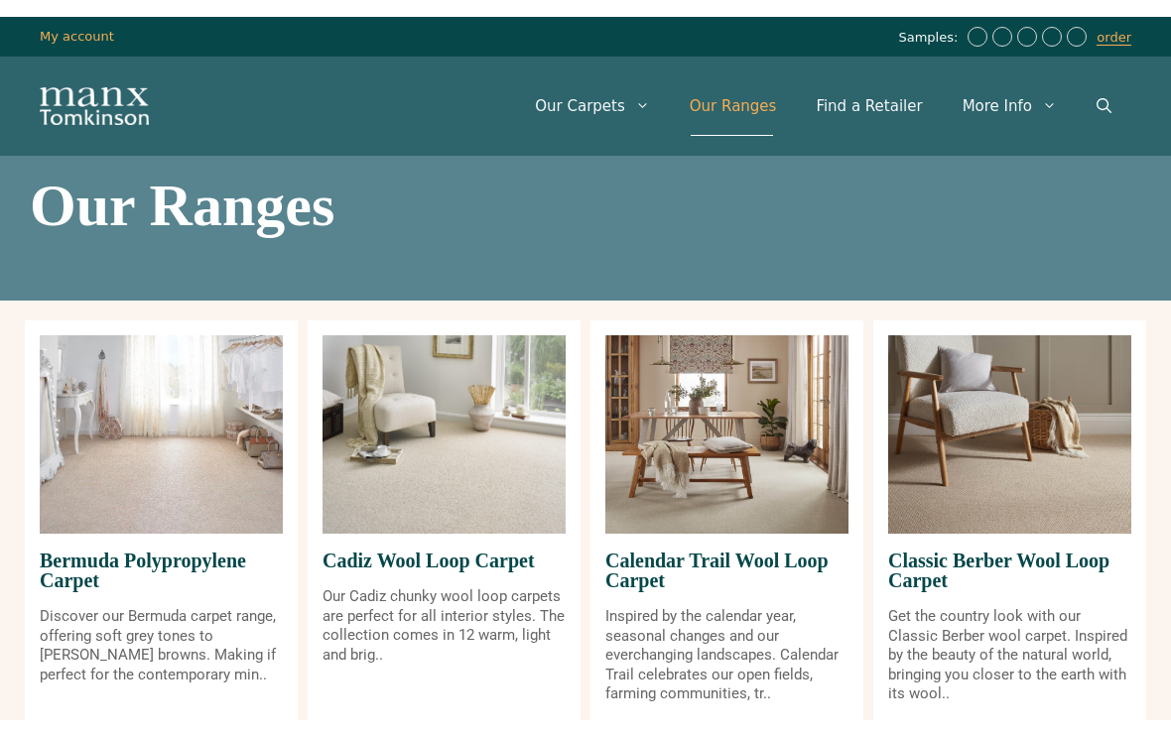
scroll to position [24, 0]
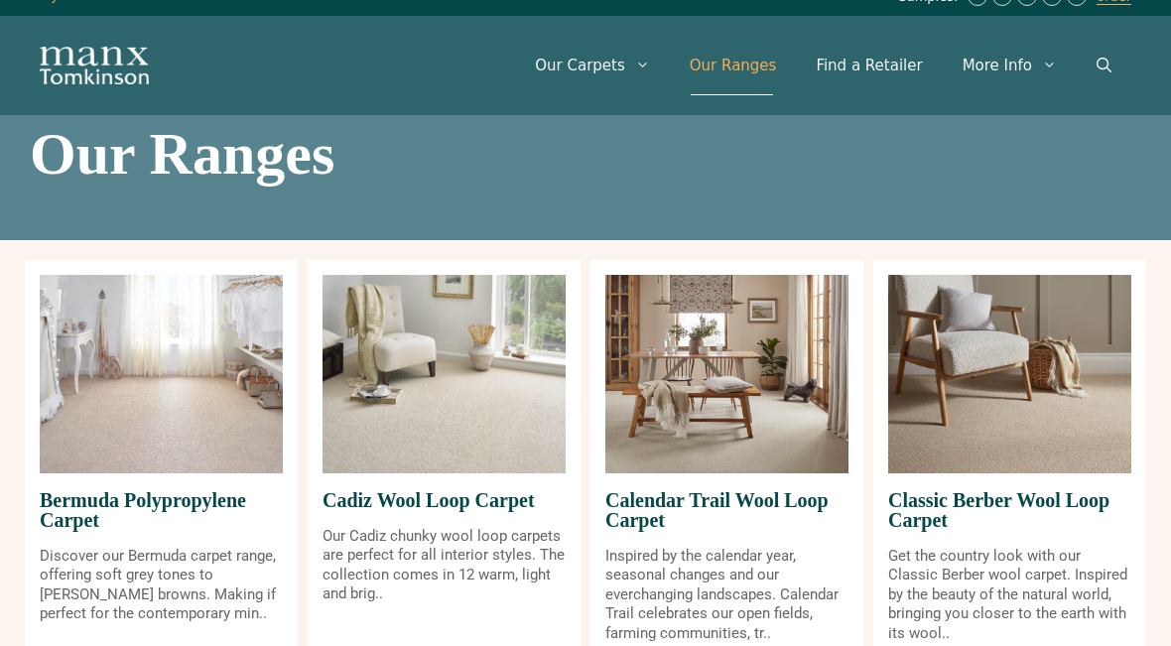
click at [488, 417] on img at bounding box center [443, 374] width 243 height 198
click at [465, 554] on p "Our Cadiz chunky wool loop carpets are perfect for all interior styles. The col…" at bounding box center [443, 565] width 243 height 77
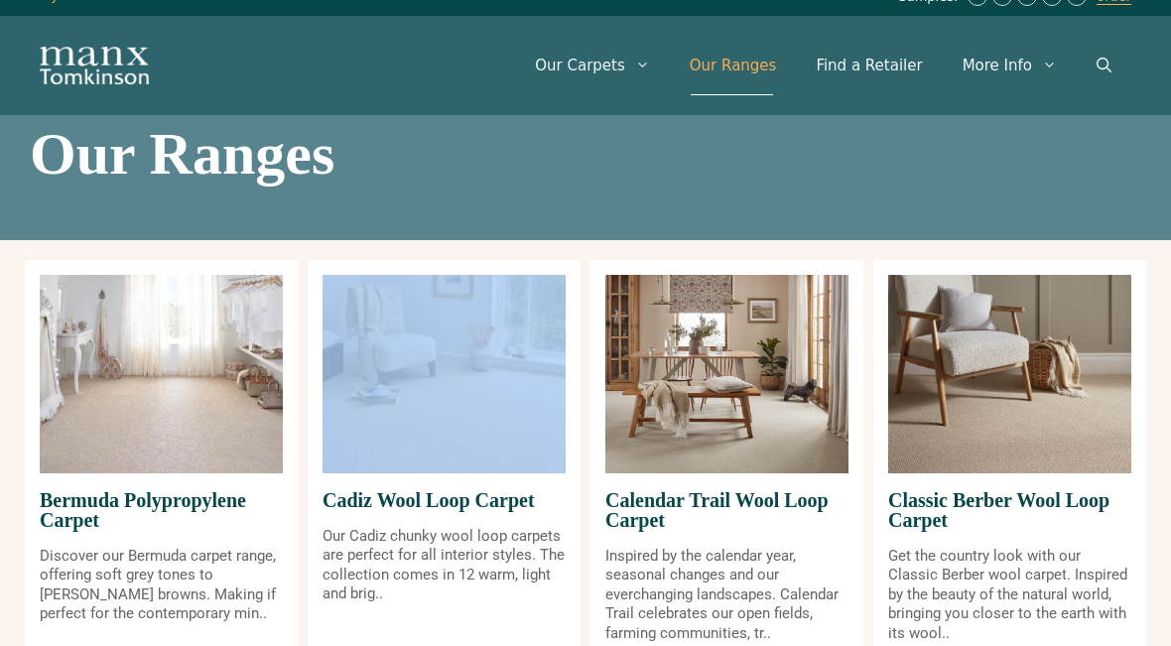
click at [496, 439] on img at bounding box center [443, 374] width 243 height 198
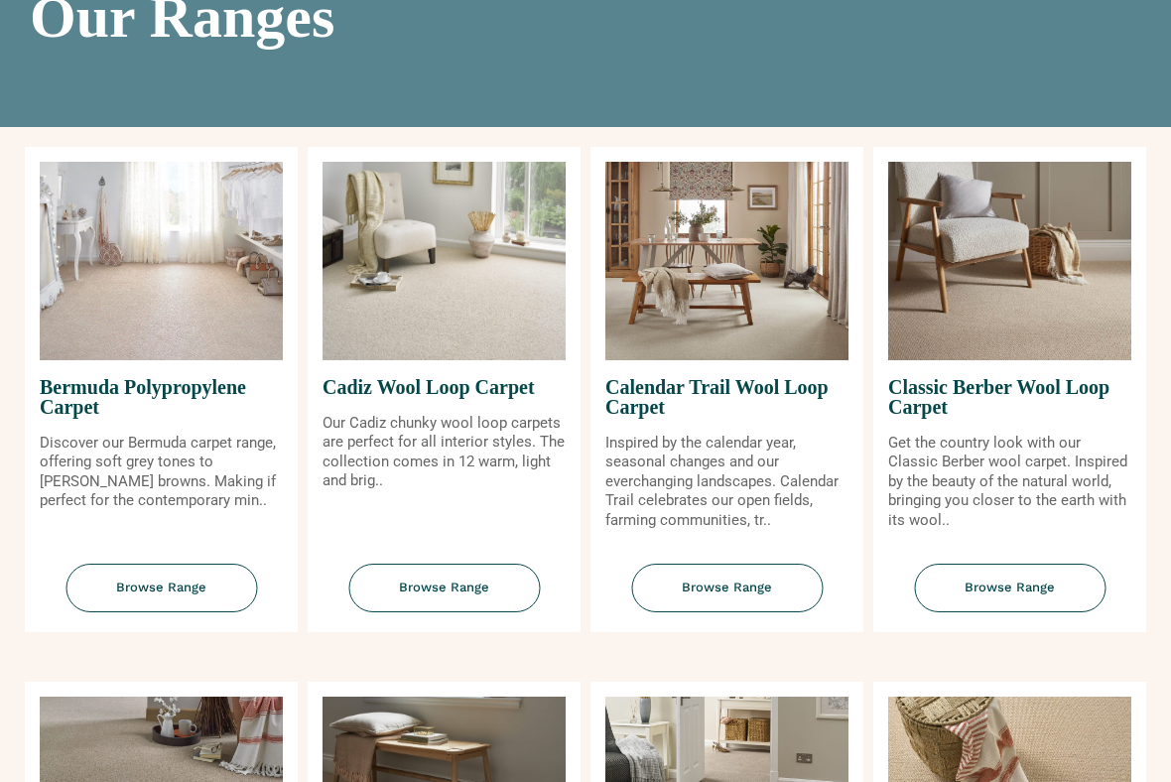
scroll to position [179, 0]
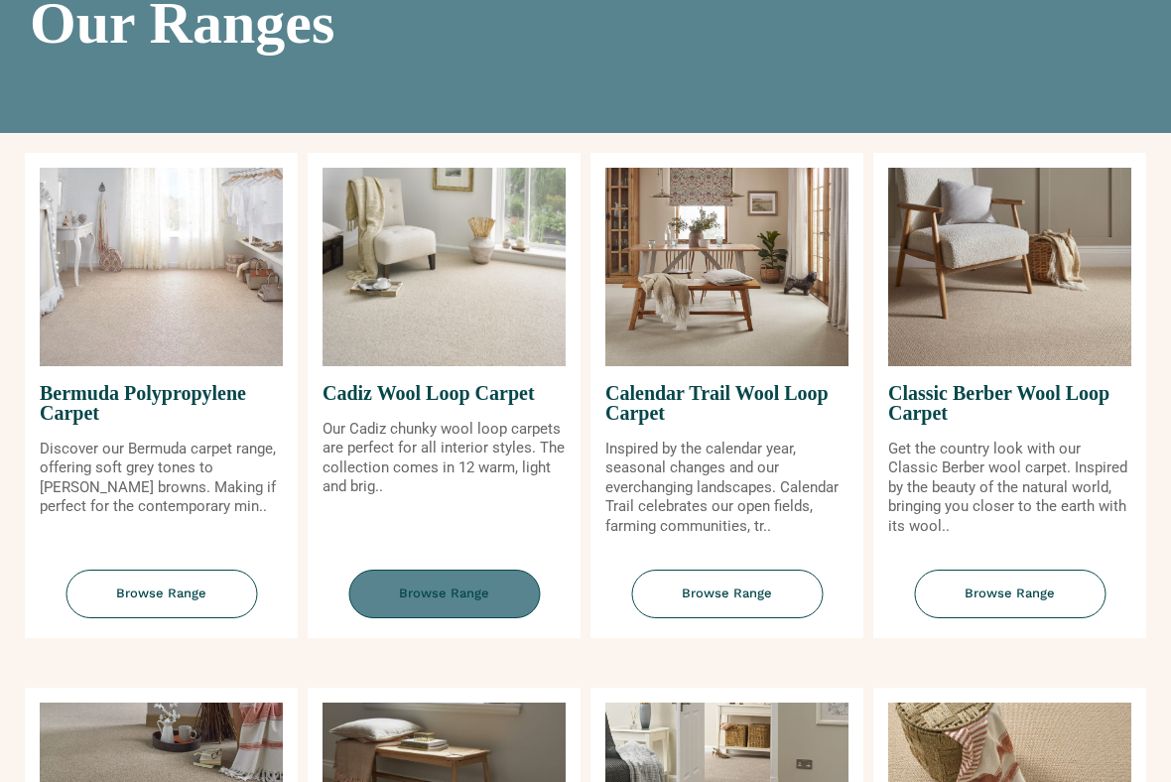
click at [461, 593] on span "Browse Range" at bounding box center [444, 594] width 192 height 49
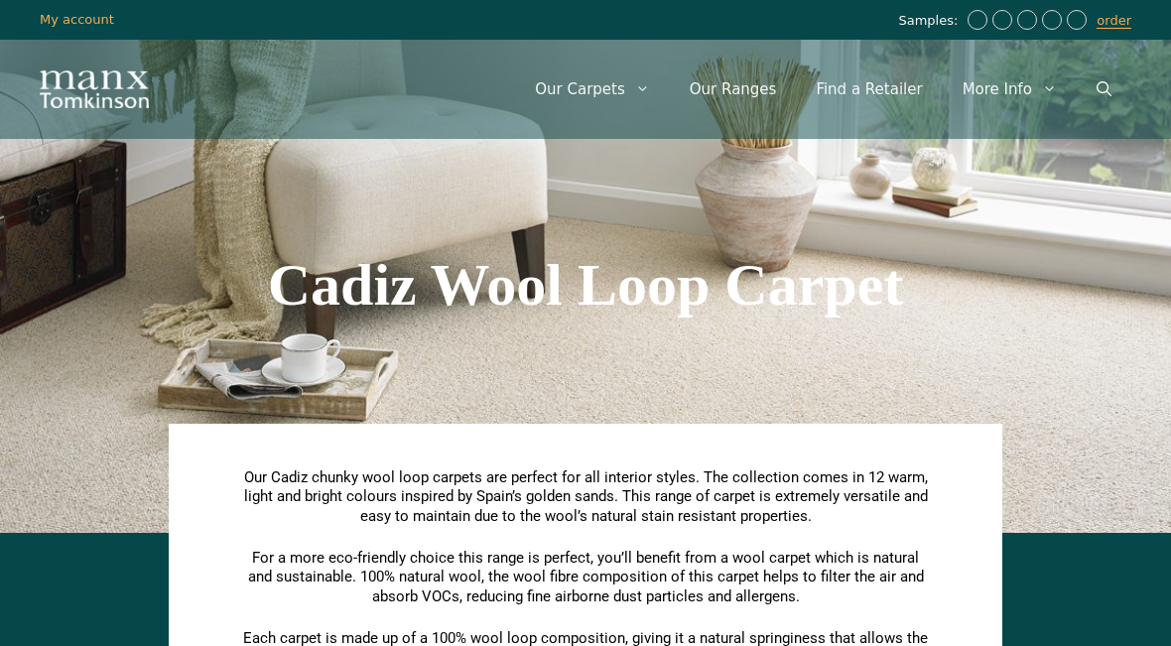
click at [955, 362] on div "Cadiz Wool Loop Carpet" at bounding box center [585, 285] width 1131 height 496
click at [754, 89] on link "Our Ranges" at bounding box center [733, 90] width 127 height 60
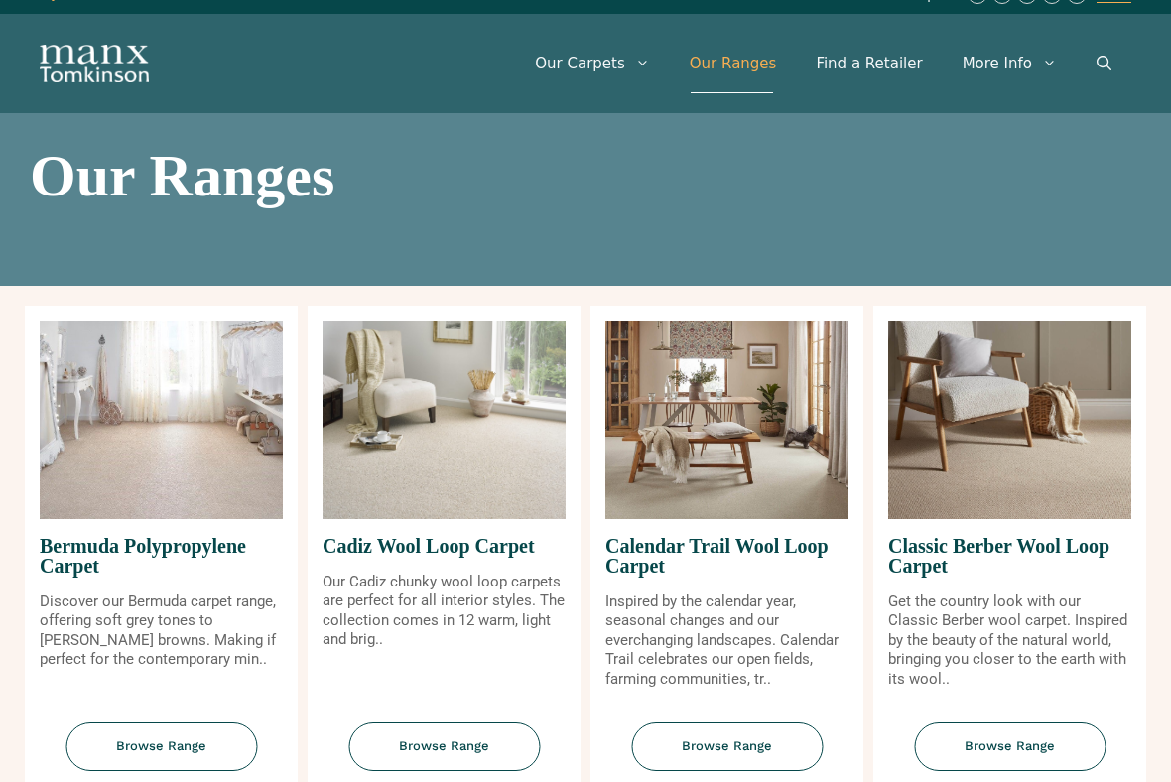
scroll to position [27, 0]
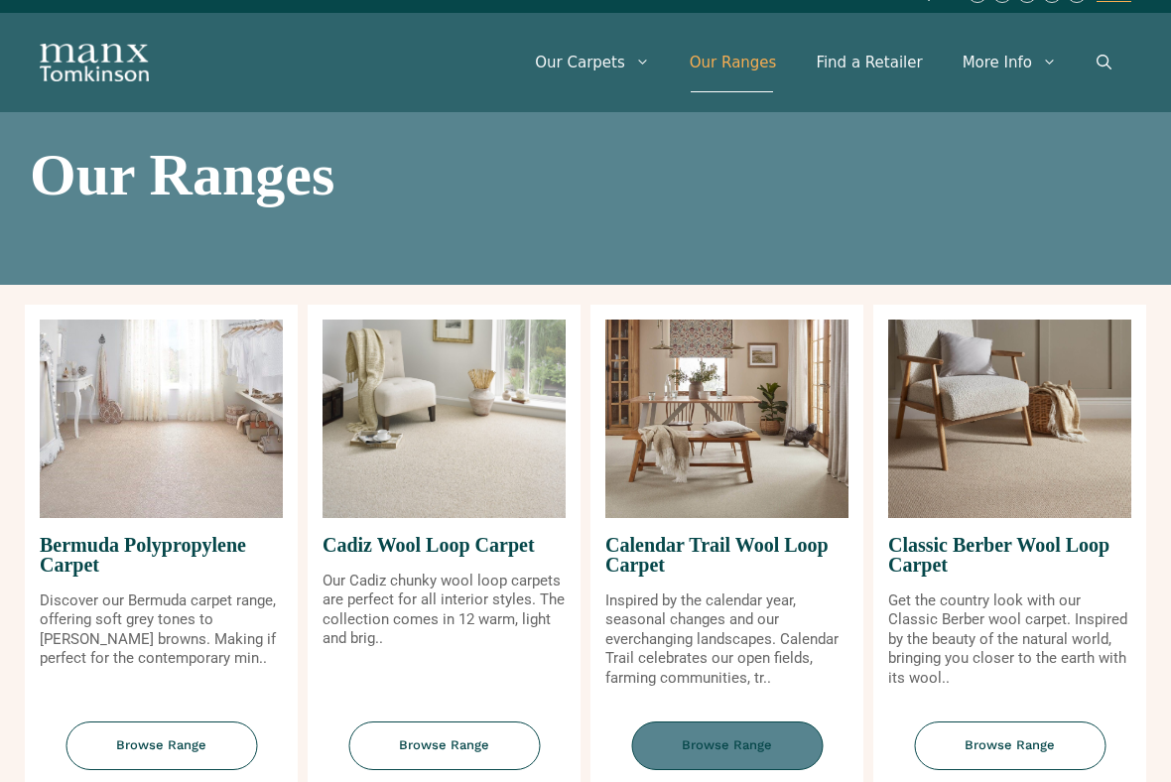
click at [745, 645] on span "Browse Range" at bounding box center [727, 745] width 192 height 49
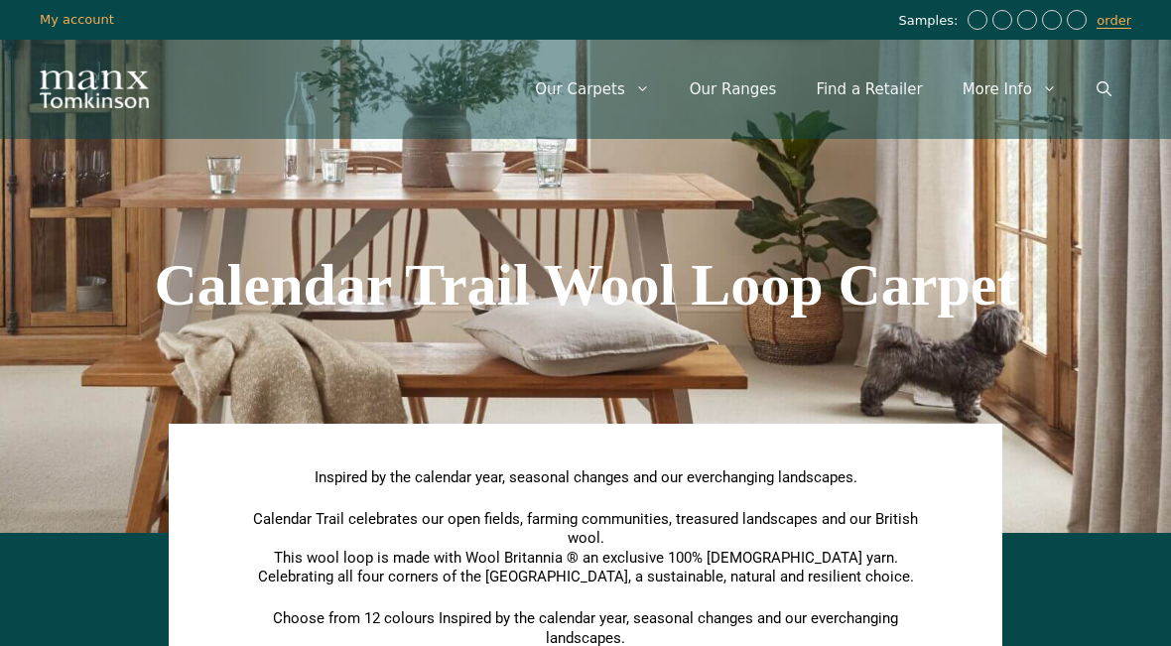
click at [868, 361] on div "Calendar Trail Wool Loop Carpet" at bounding box center [585, 285] width 1131 height 496
click at [862, 381] on div "Calendar Trail Wool Loop Carpet" at bounding box center [585, 285] width 1131 height 496
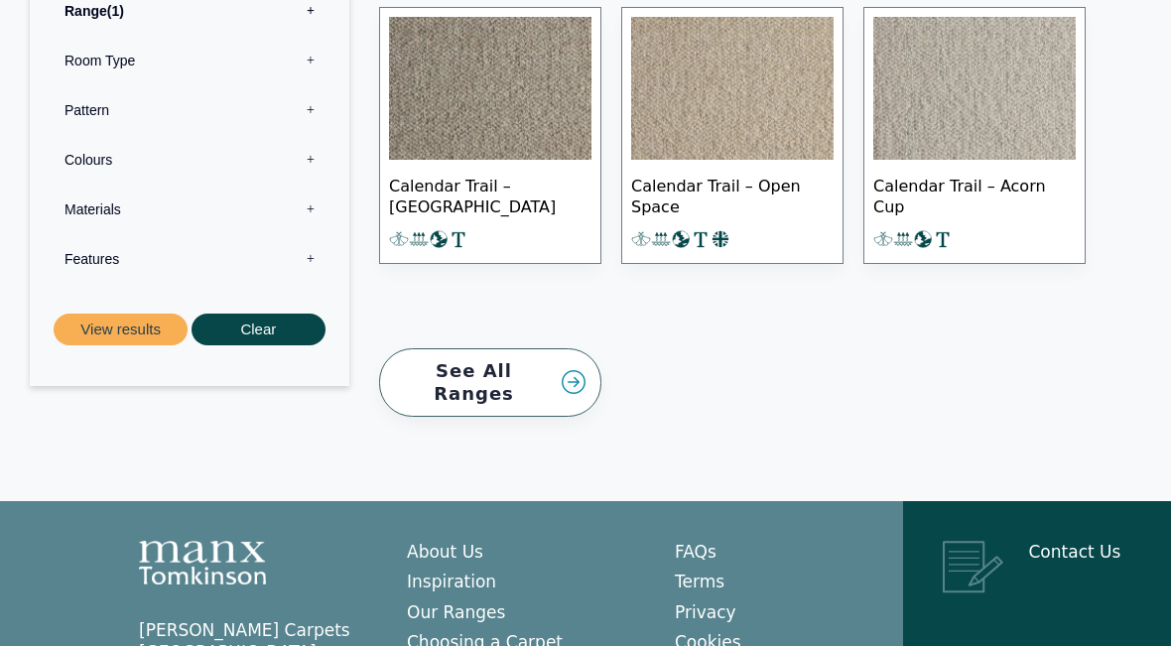
scroll to position [2154, 0]
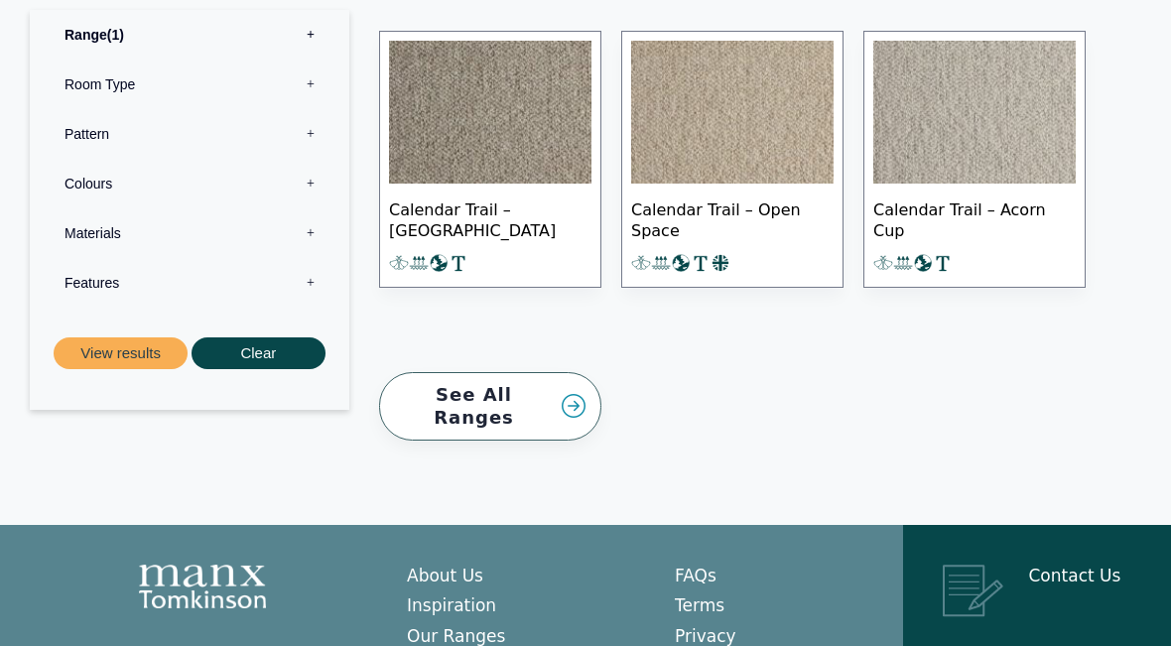
click at [1030, 136] on img at bounding box center [974, 112] width 202 height 143
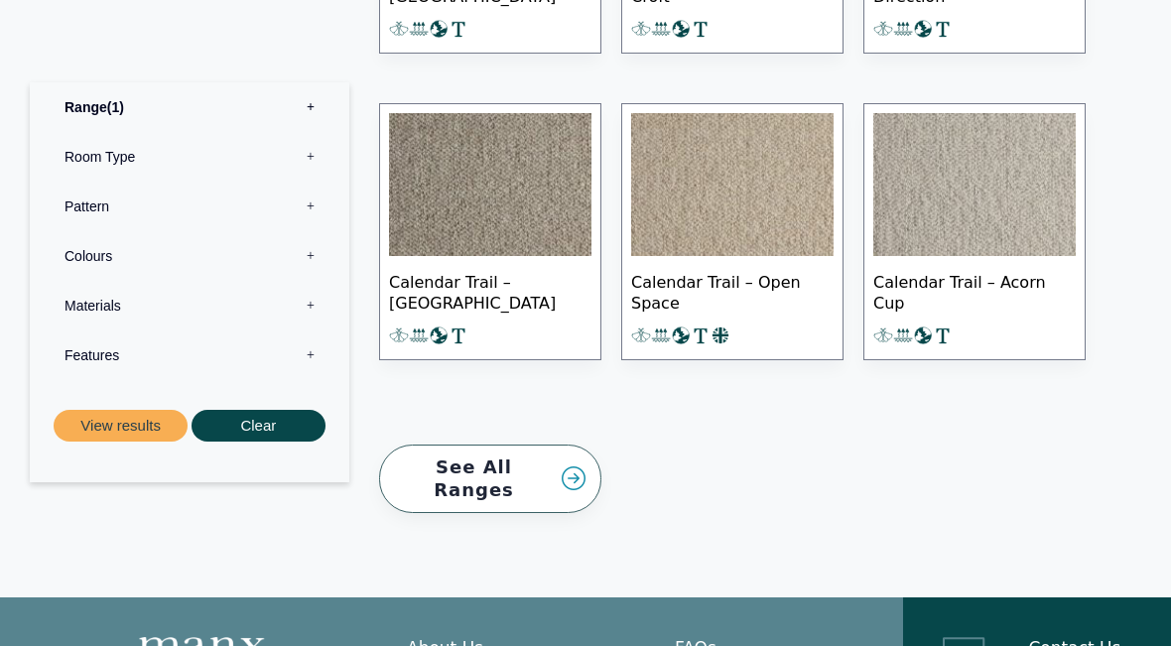
scroll to position [2075, 0]
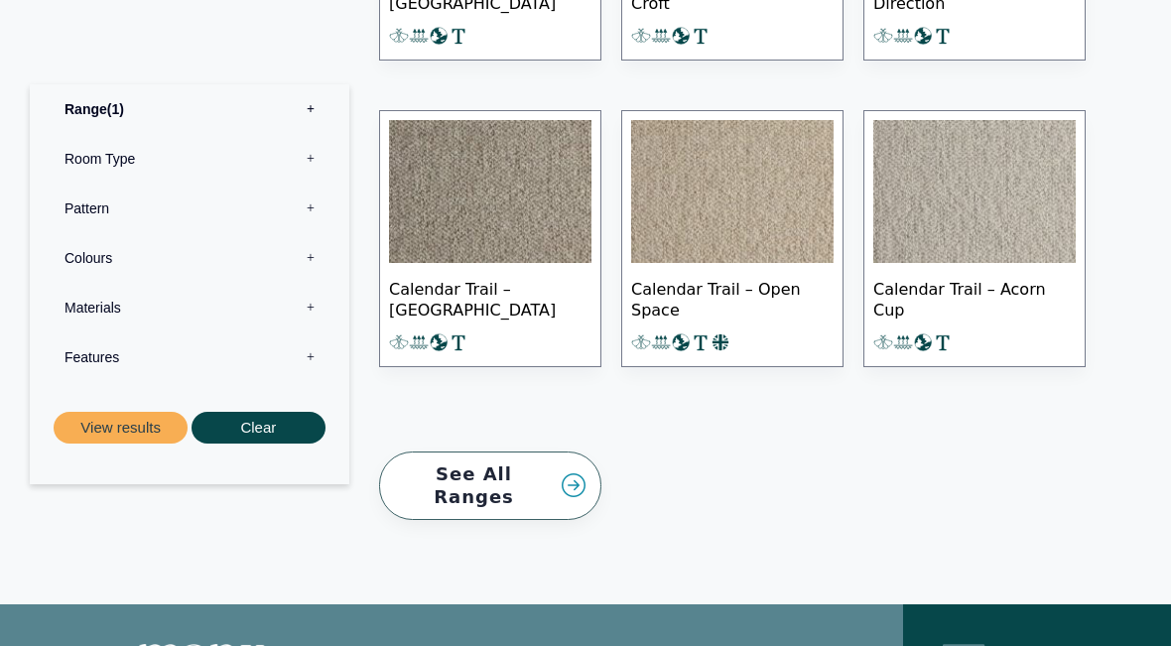
click at [157, 140] on label "Room Type 0" at bounding box center [190, 159] width 290 height 50
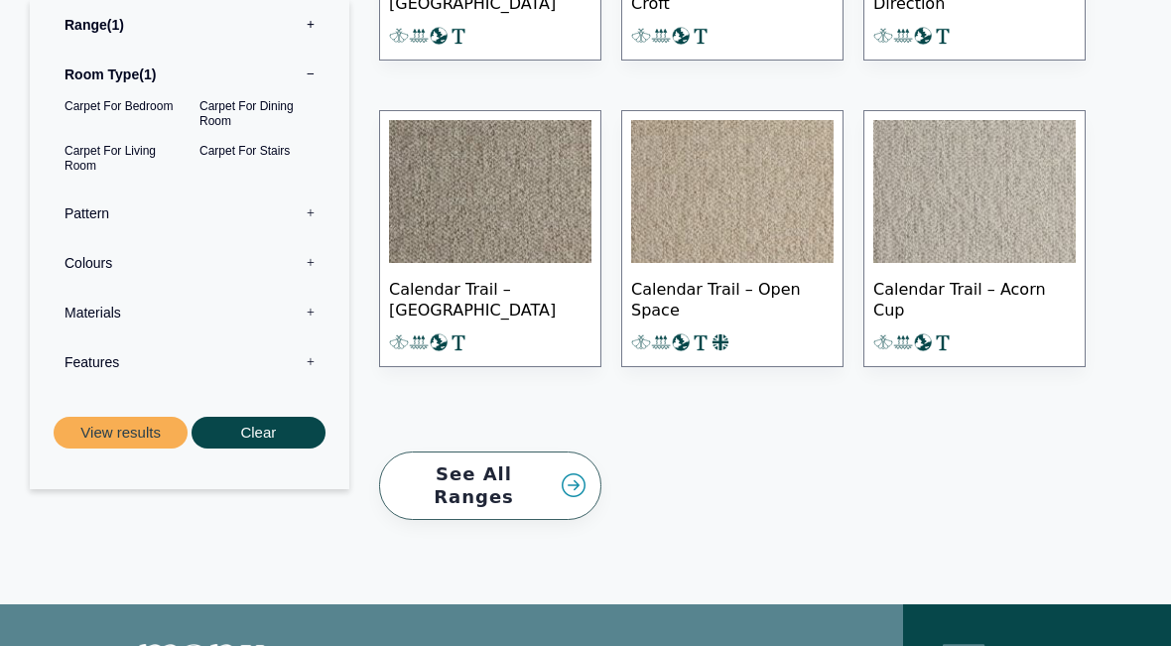
click at [106, 193] on label "Pattern 0" at bounding box center [190, 214] width 290 height 50
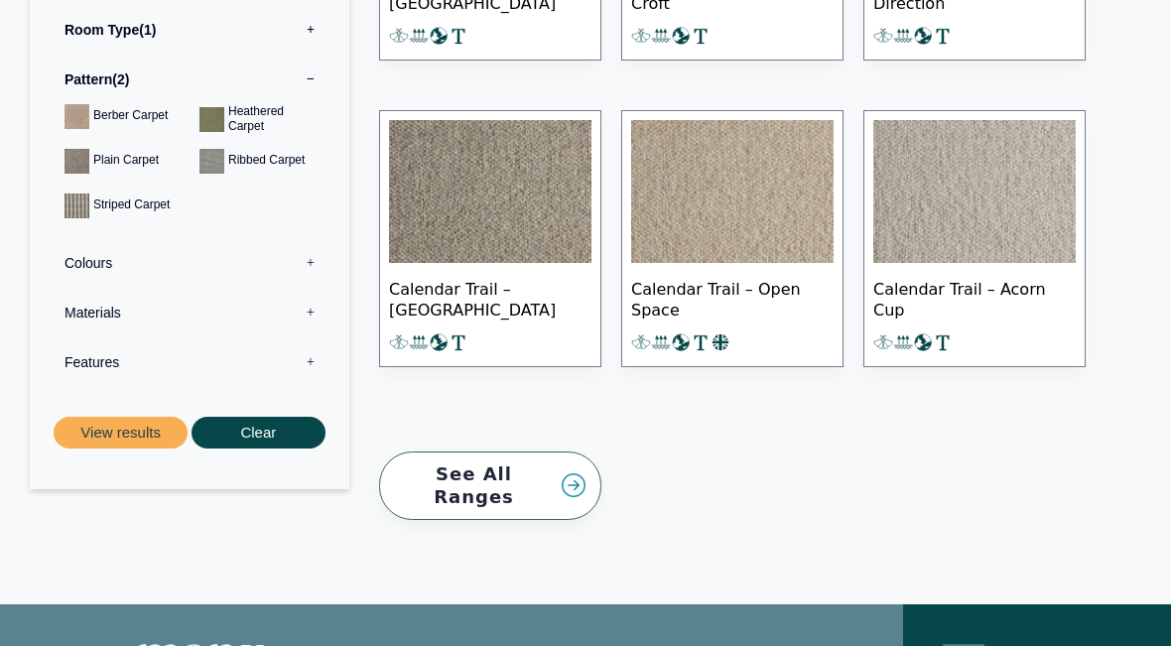
click at [104, 238] on label "Colours 0" at bounding box center [190, 263] width 290 height 50
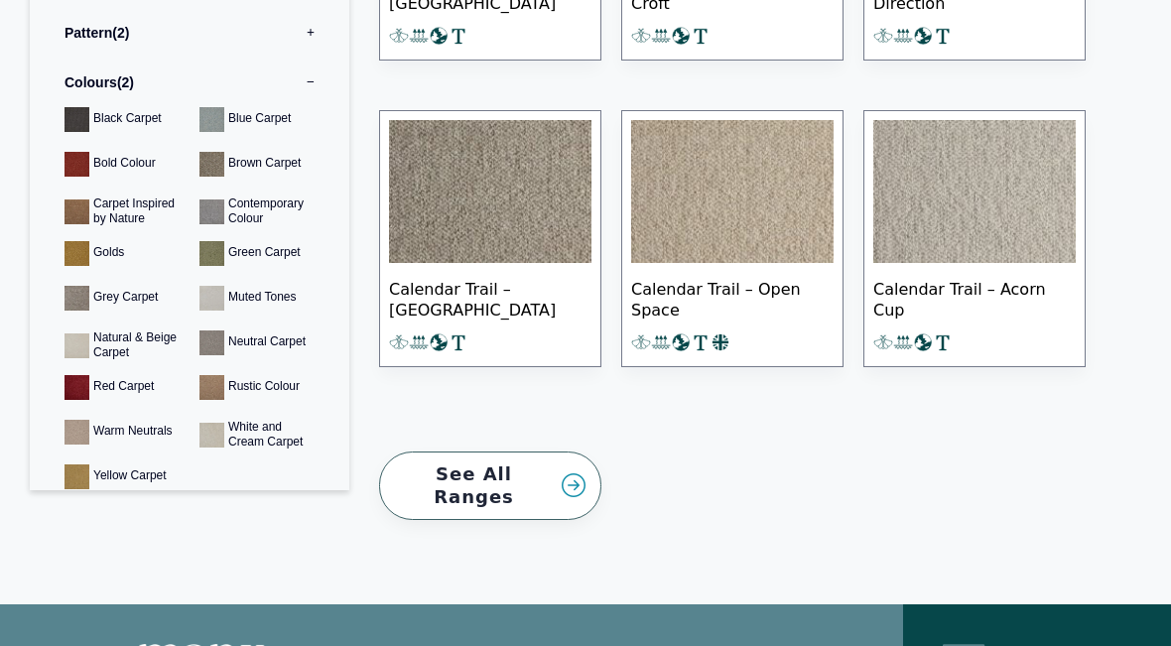
click at [532, 468] on link "See All Ranges" at bounding box center [490, 485] width 222 height 68
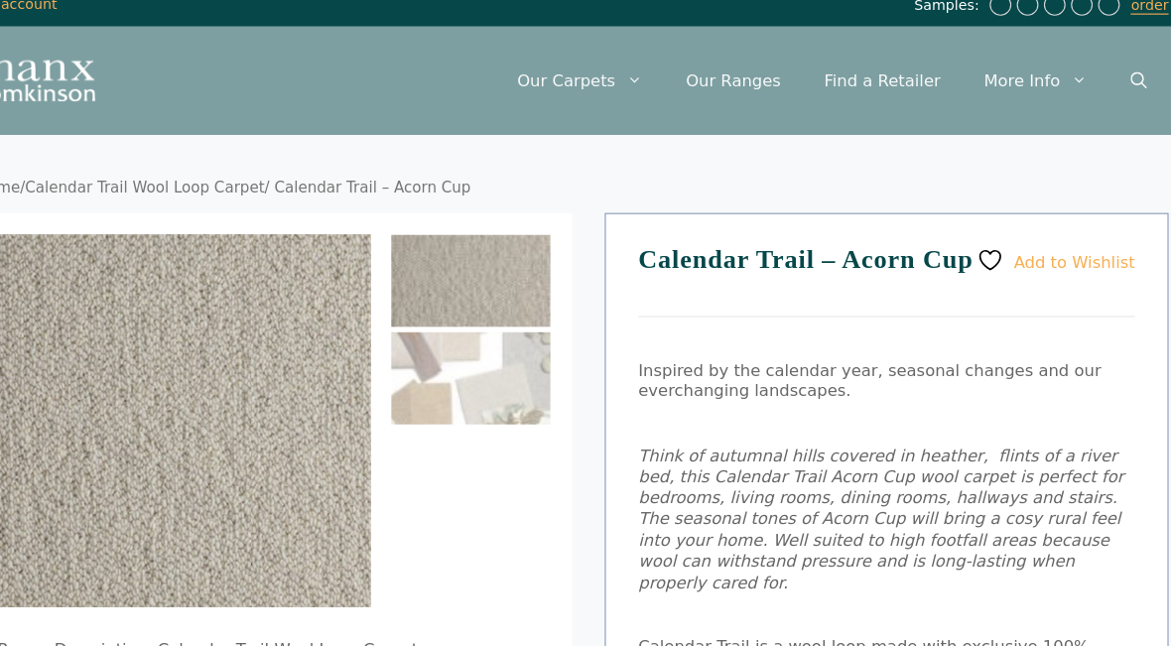
click at [1027, 364] on p "Inspired by the calendar year, seasonal changes and our everchanging landscapes." at bounding box center [873, 364] width 454 height 39
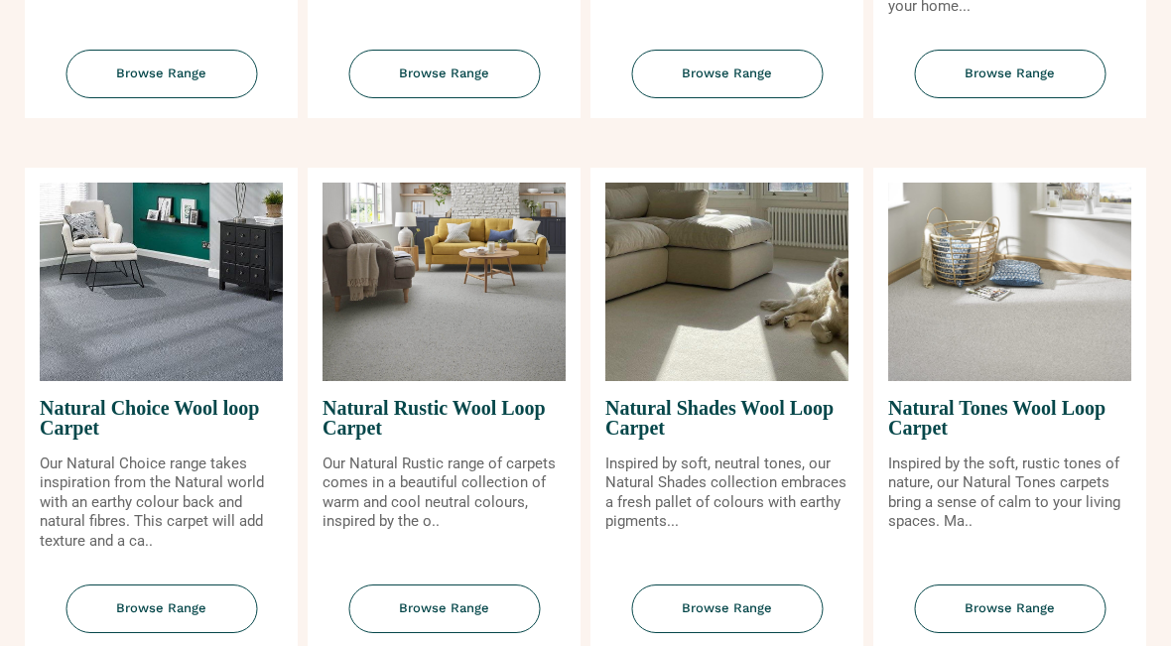
scroll to position [1158, 0]
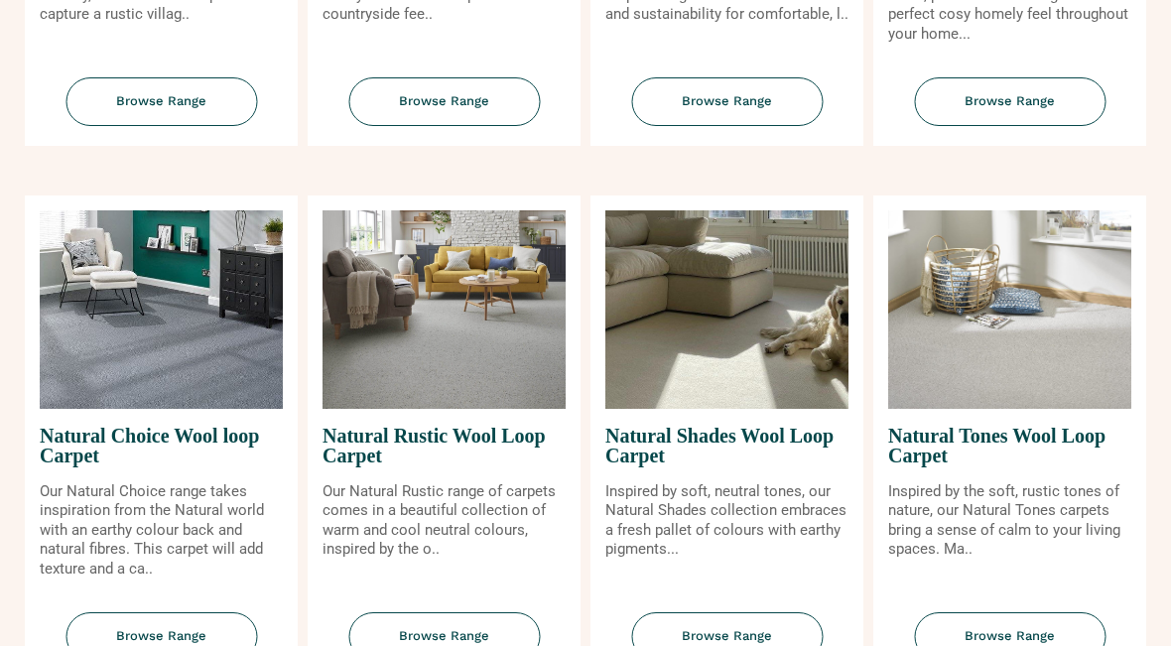
click at [1058, 364] on img at bounding box center [1009, 309] width 243 height 198
click at [1061, 615] on span "Browse Range" at bounding box center [1010, 636] width 192 height 49
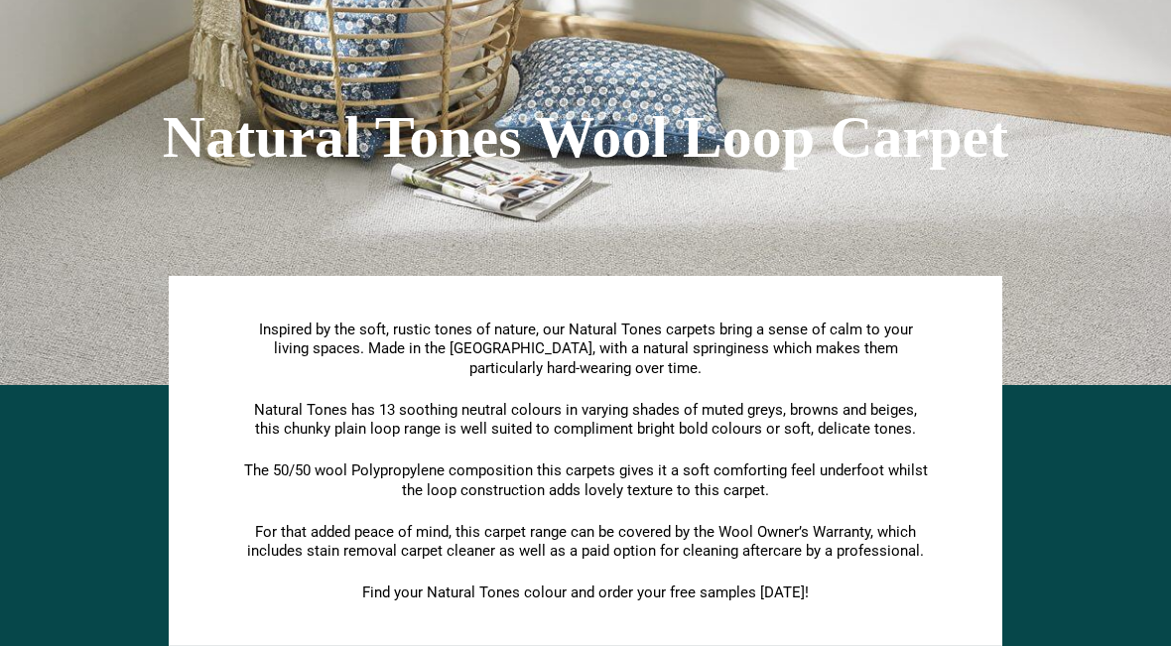
scroll to position [138, 0]
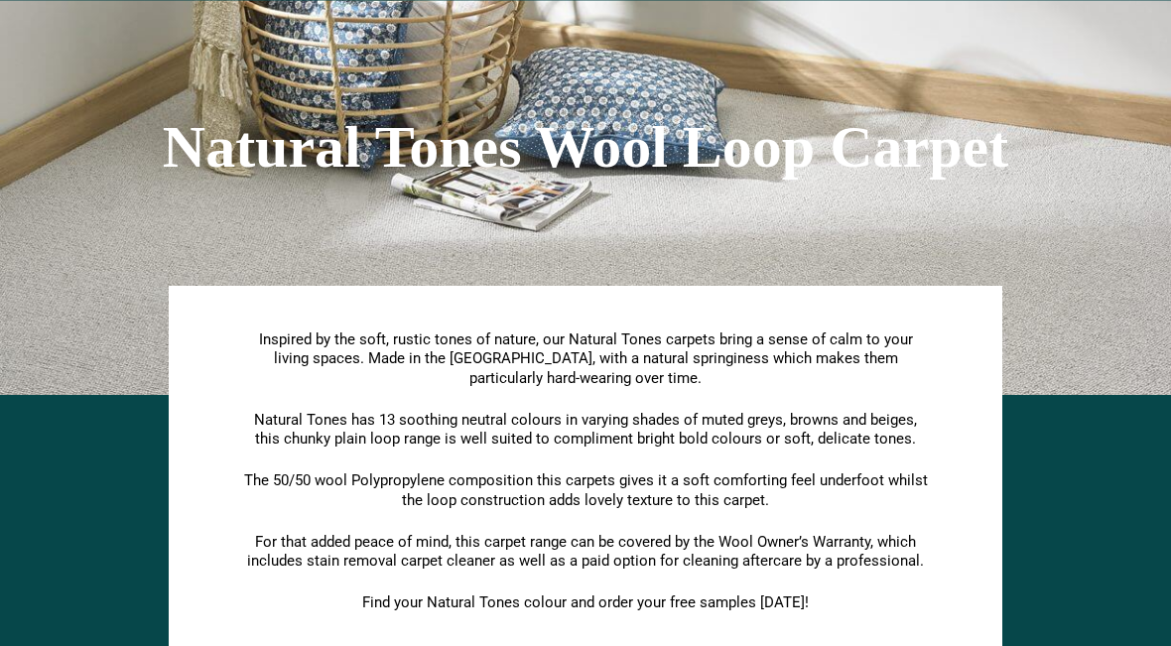
click at [1083, 264] on div "Natural Tones Wool Loop Carpet" at bounding box center [585, 147] width 1131 height 496
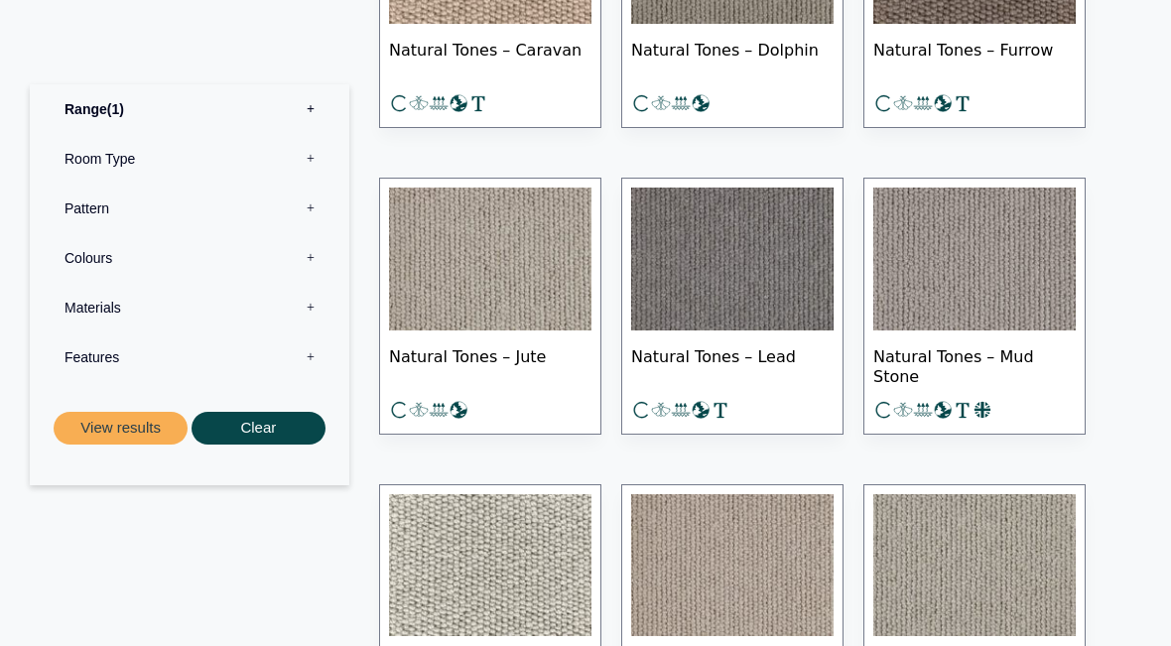
scroll to position [1221, 0]
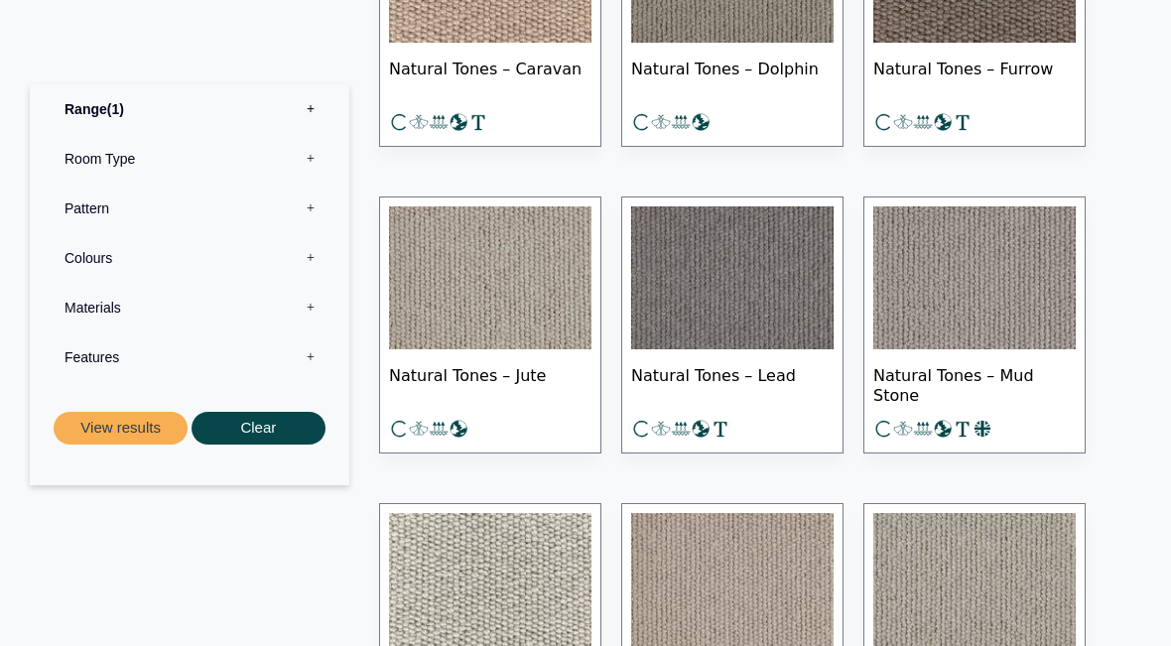
click at [116, 213] on label "Pattern 0" at bounding box center [190, 209] width 290 height 50
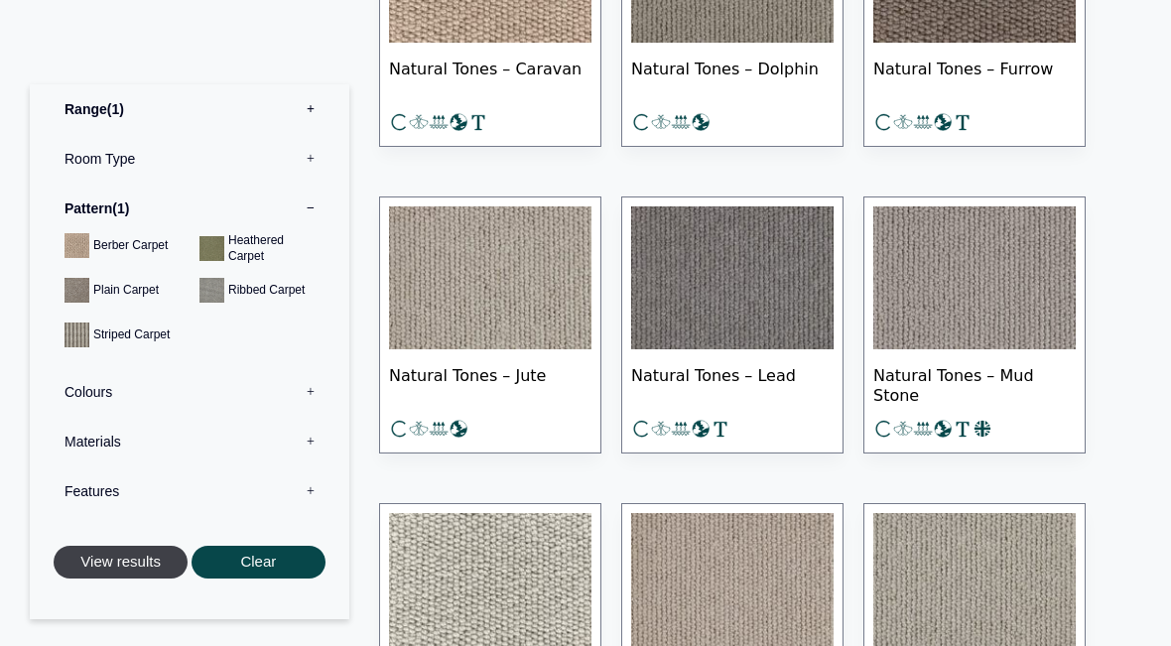
click at [143, 555] on button "View results" at bounding box center [121, 562] width 134 height 33
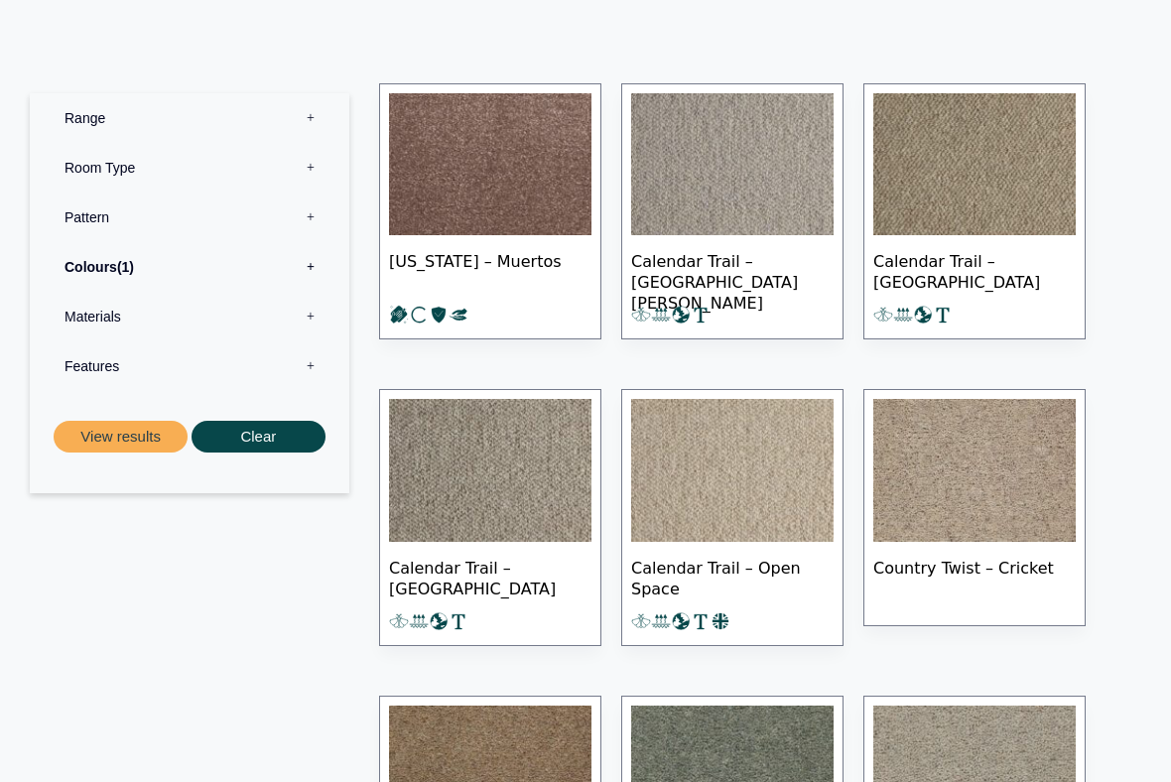
scroll to position [889, 0]
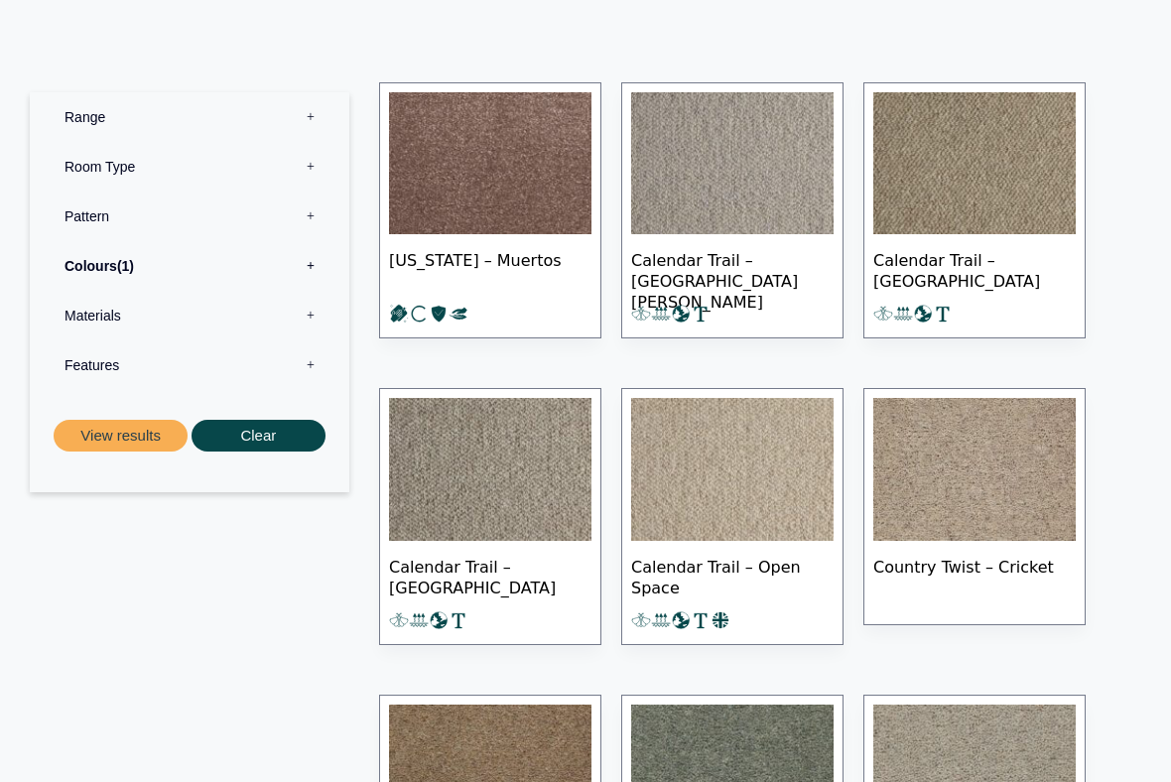
click at [937, 617] on link "Country Twist – Cricket" at bounding box center [974, 506] width 222 height 237
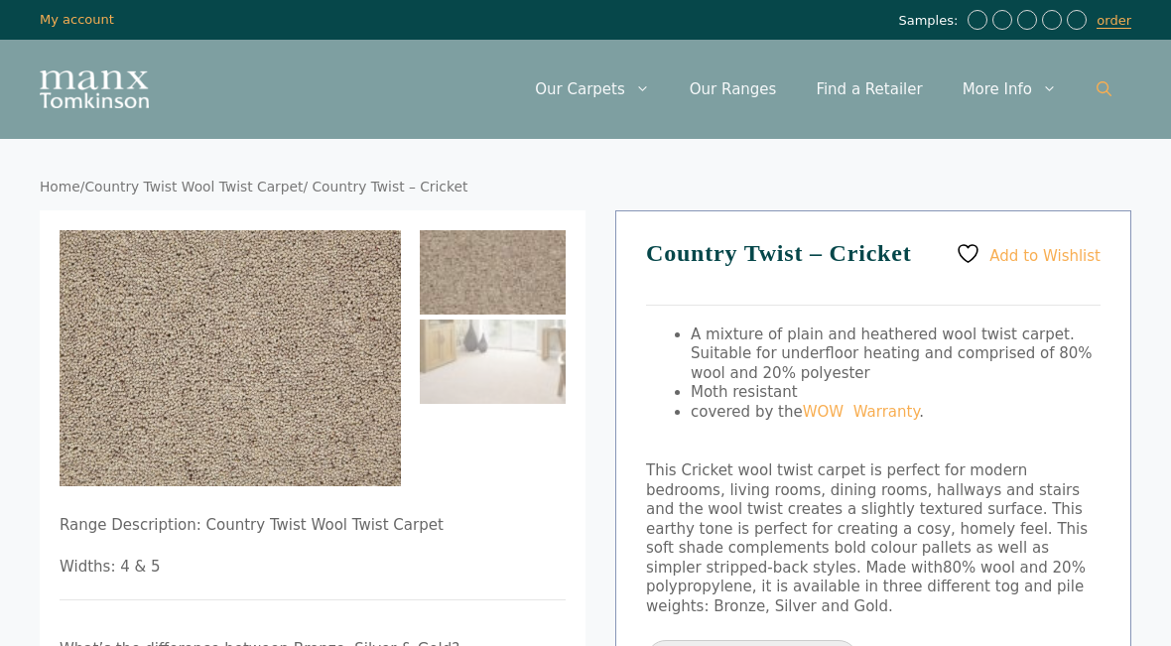
click at [1107, 89] on icon "Open Search Bar" at bounding box center [1103, 88] width 15 height 15
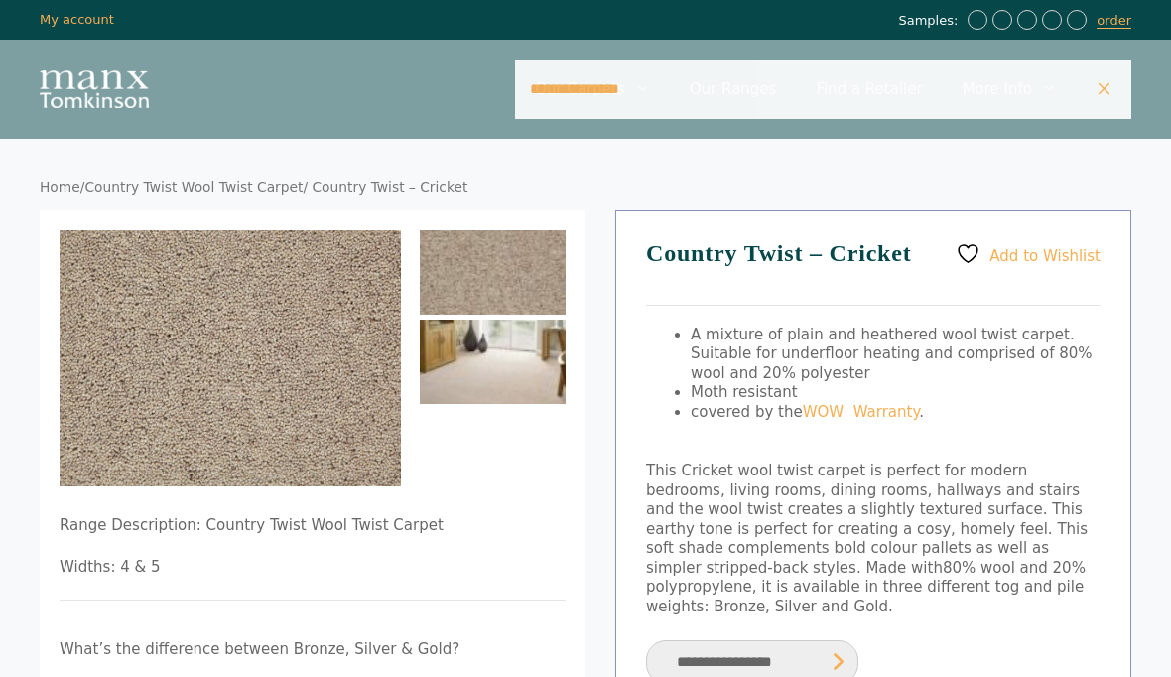
type input "**********"
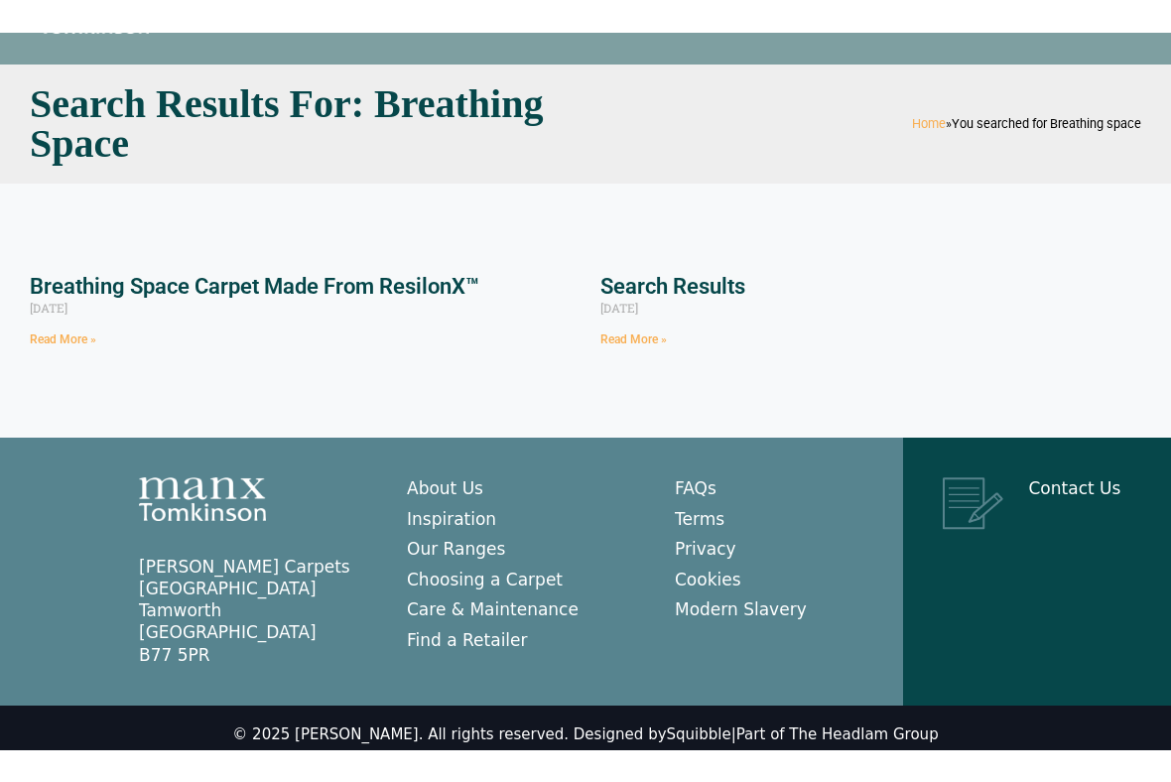
scroll to position [55, 0]
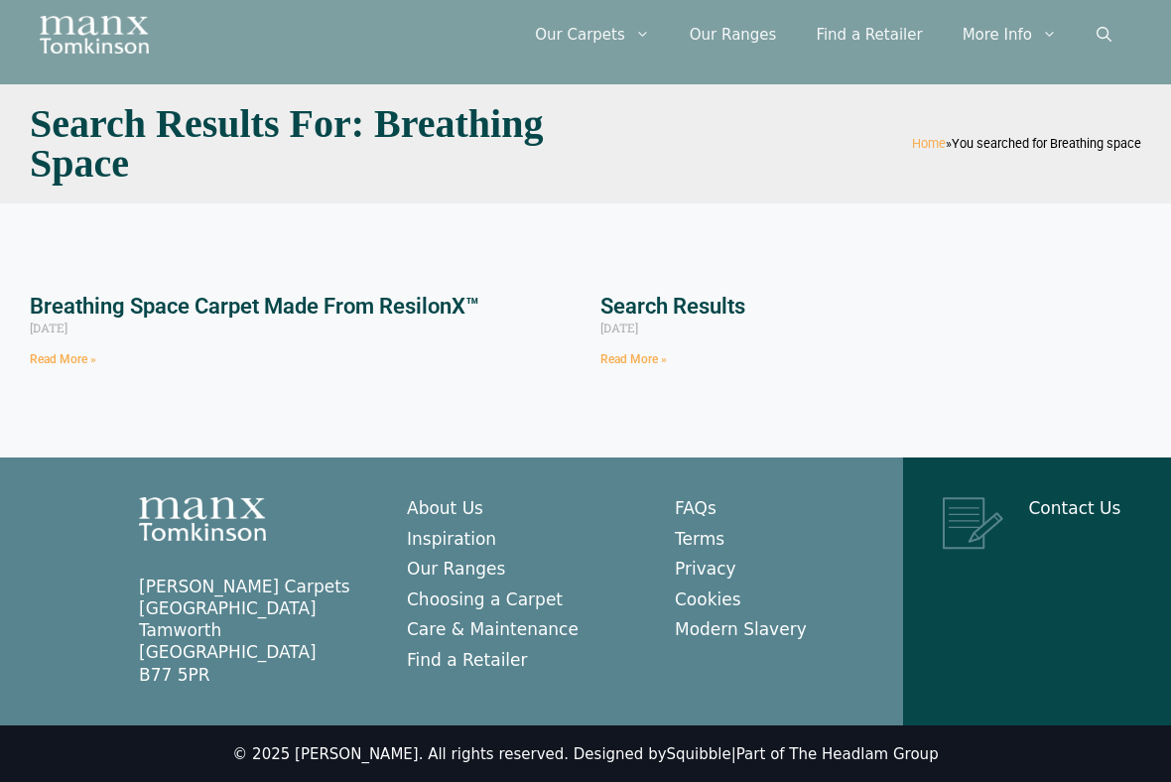
click at [76, 362] on link "Read More »" at bounding box center [63, 359] width 66 height 14
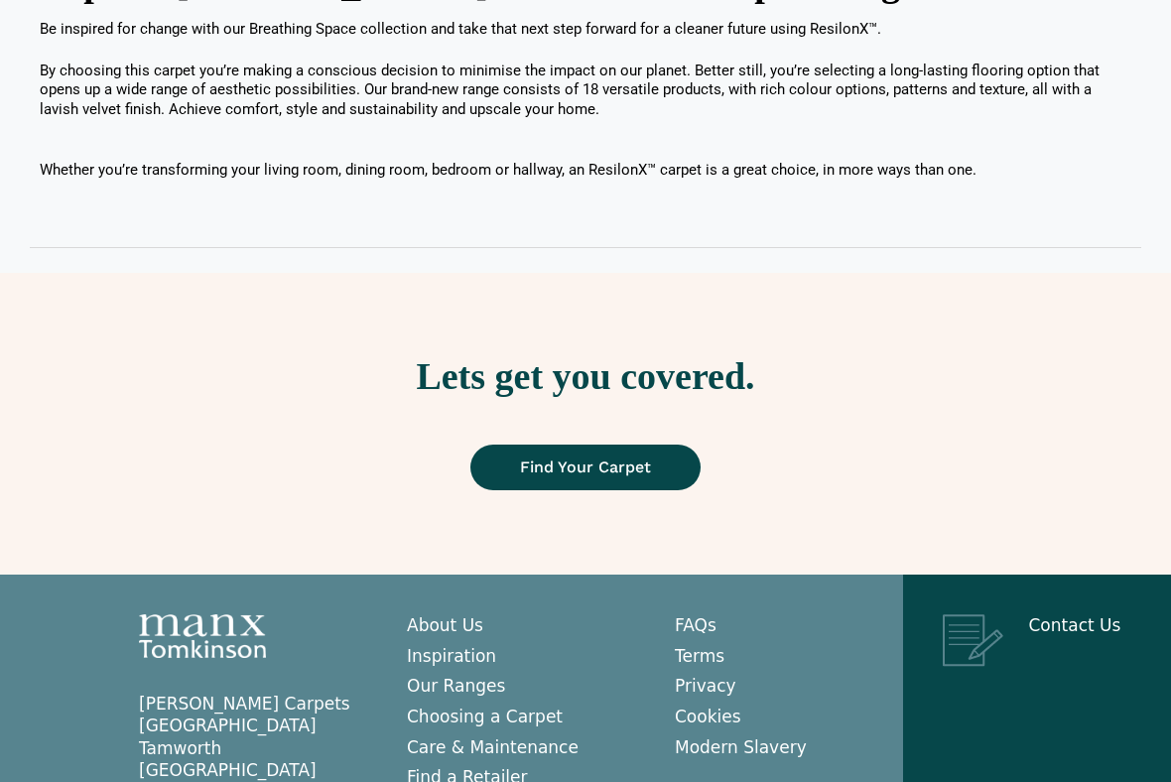
scroll to position [2533, 0]
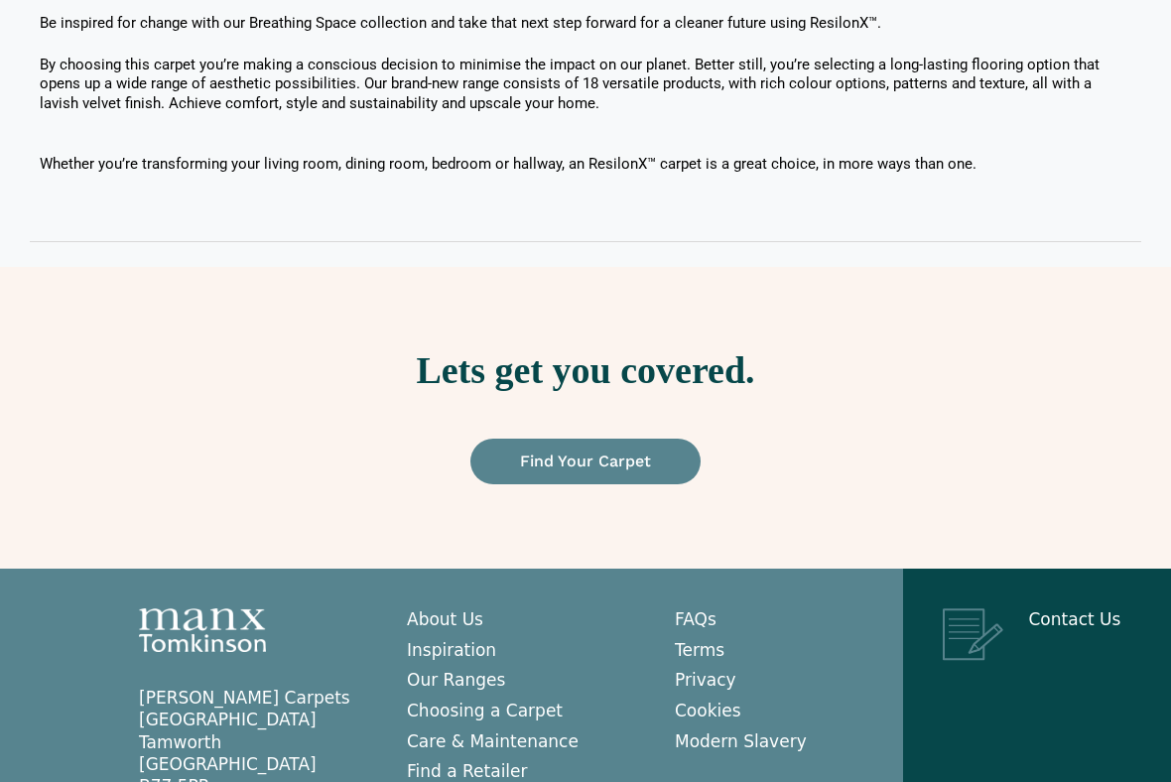
click at [650, 454] on span "Find Your Carpet" at bounding box center [585, 461] width 131 height 16
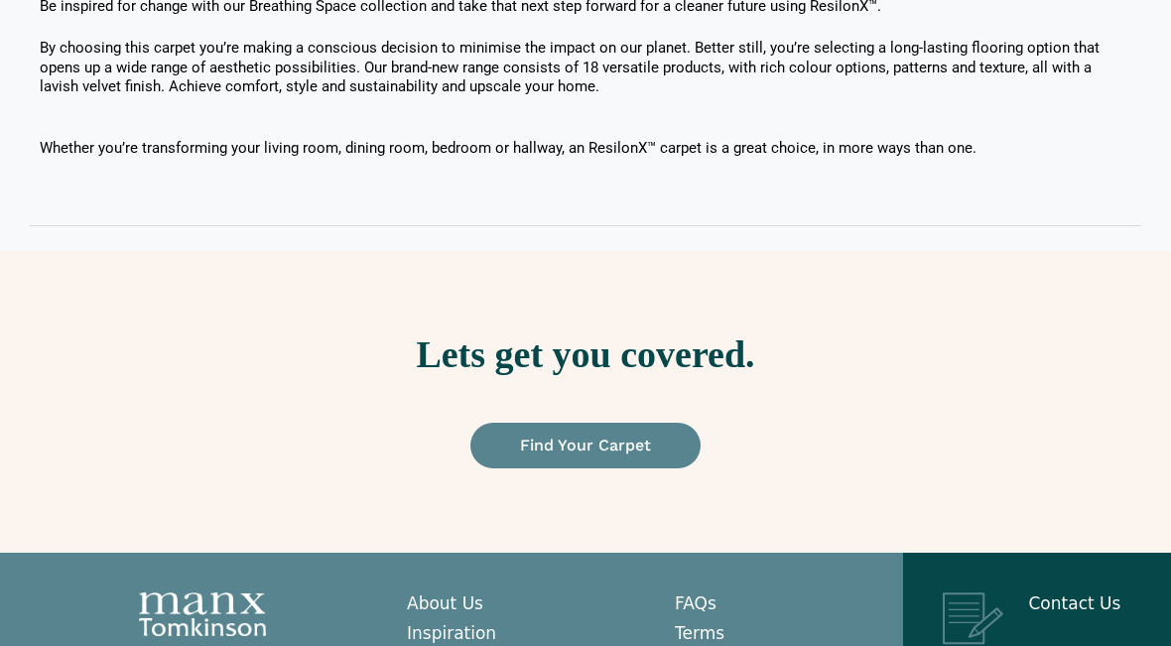
scroll to position [2454, 0]
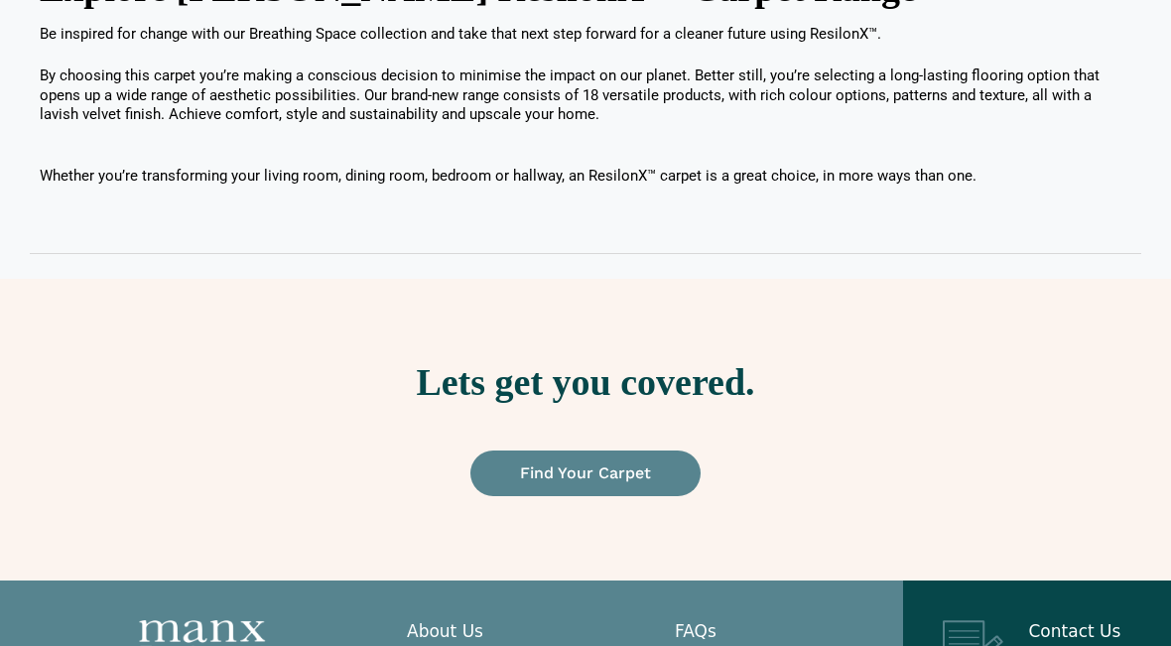
click at [656, 463] on link "Find Your Carpet" at bounding box center [585, 473] width 230 height 46
click at [636, 465] on span "Find Your Carpet" at bounding box center [585, 473] width 131 height 16
click at [595, 472] on span "Find Your Carpet" at bounding box center [585, 473] width 131 height 16
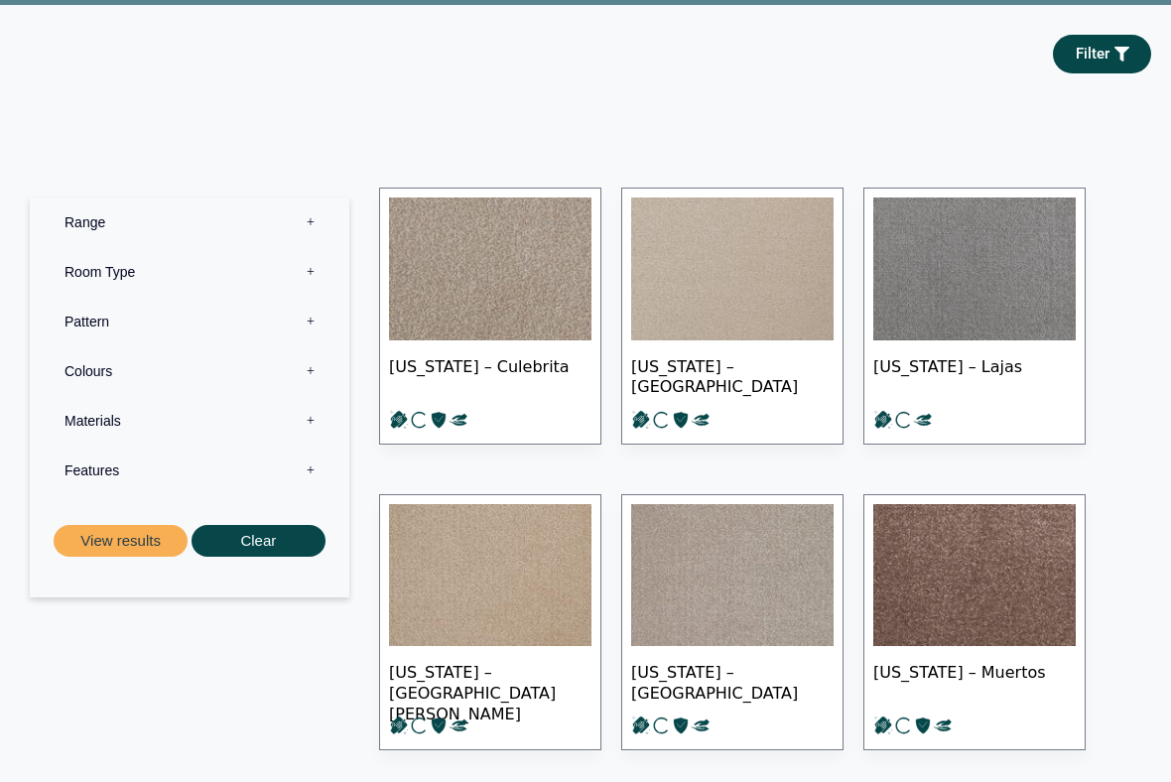
scroll to position [306, 0]
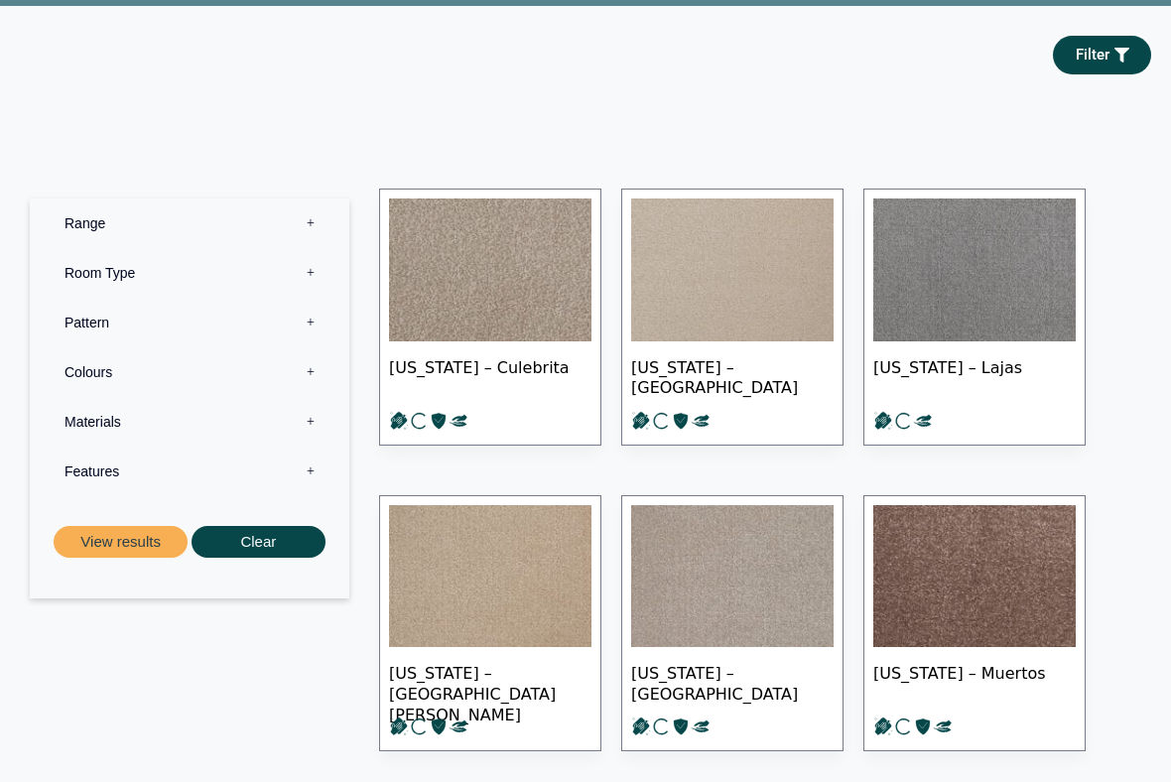
click at [784, 303] on img at bounding box center [732, 269] width 202 height 143
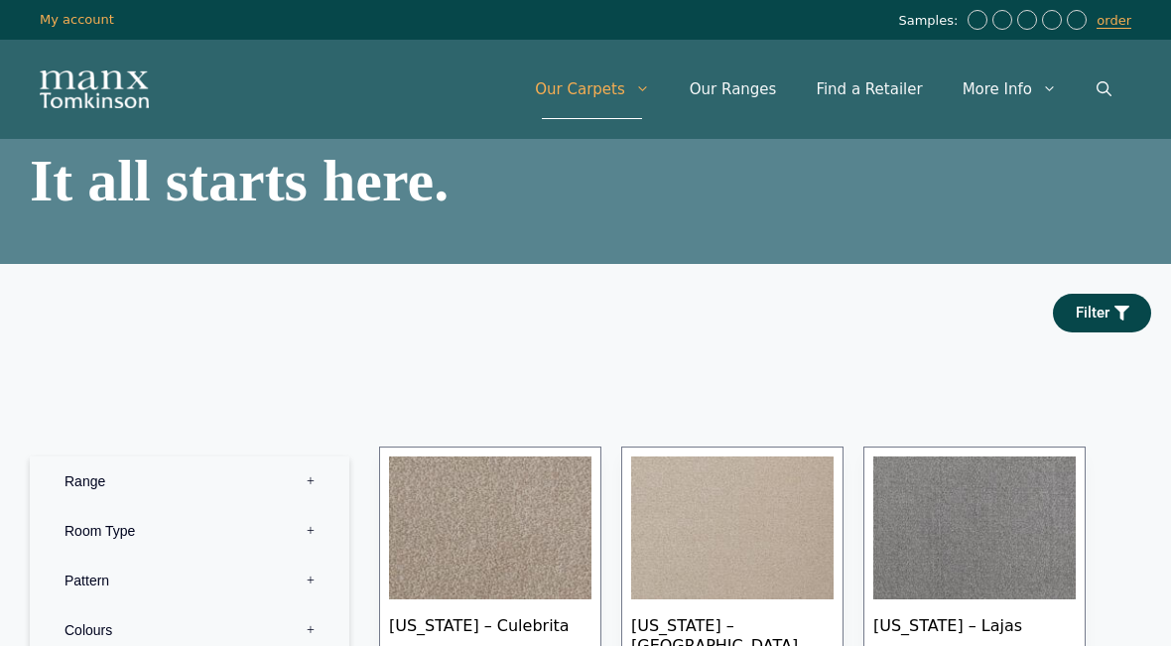
scroll to position [361, 0]
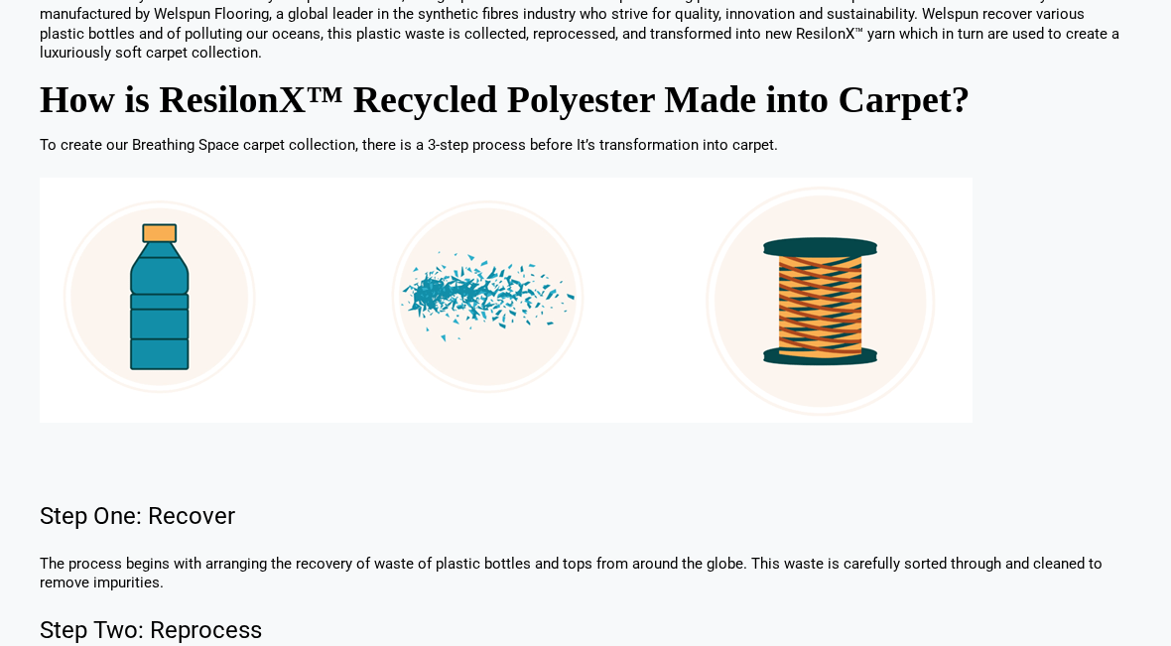
scroll to position [891, 0]
